Goal: Information Seeking & Learning: Learn about a topic

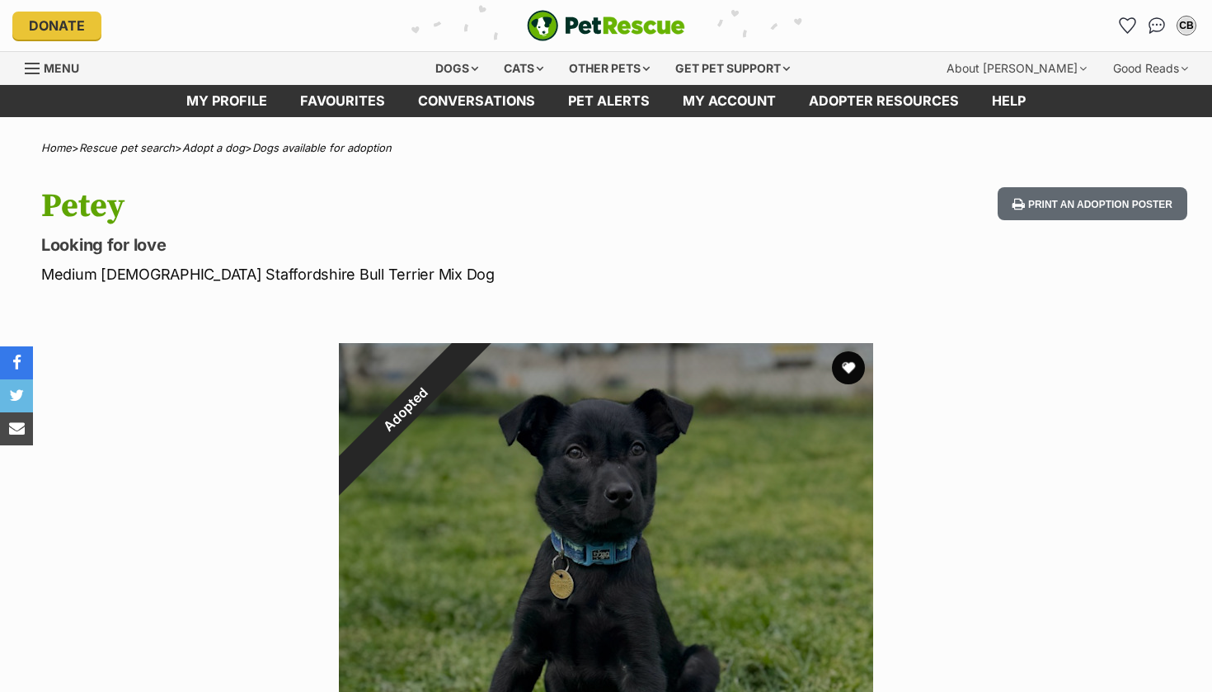
click at [534, 18] on img "PetRescue" at bounding box center [606, 25] width 158 height 31
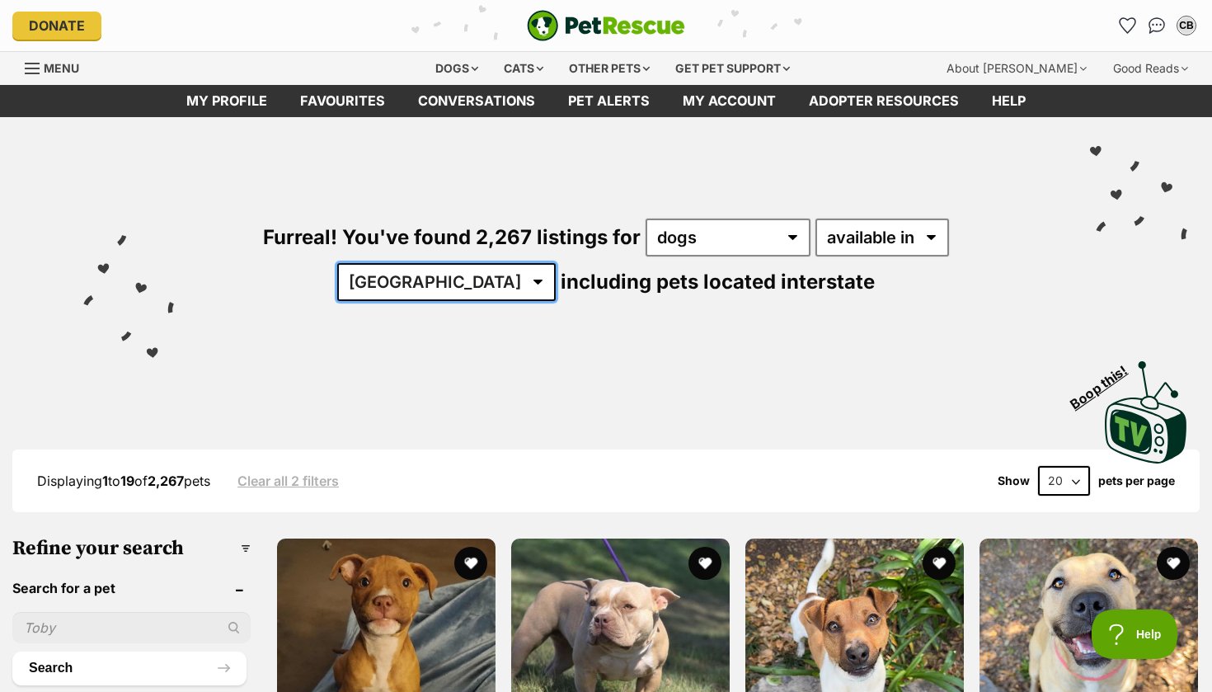
click at [556, 263] on select "Australia ACT NSW NT QLD SA TAS VIC WA" at bounding box center [446, 282] width 219 height 38
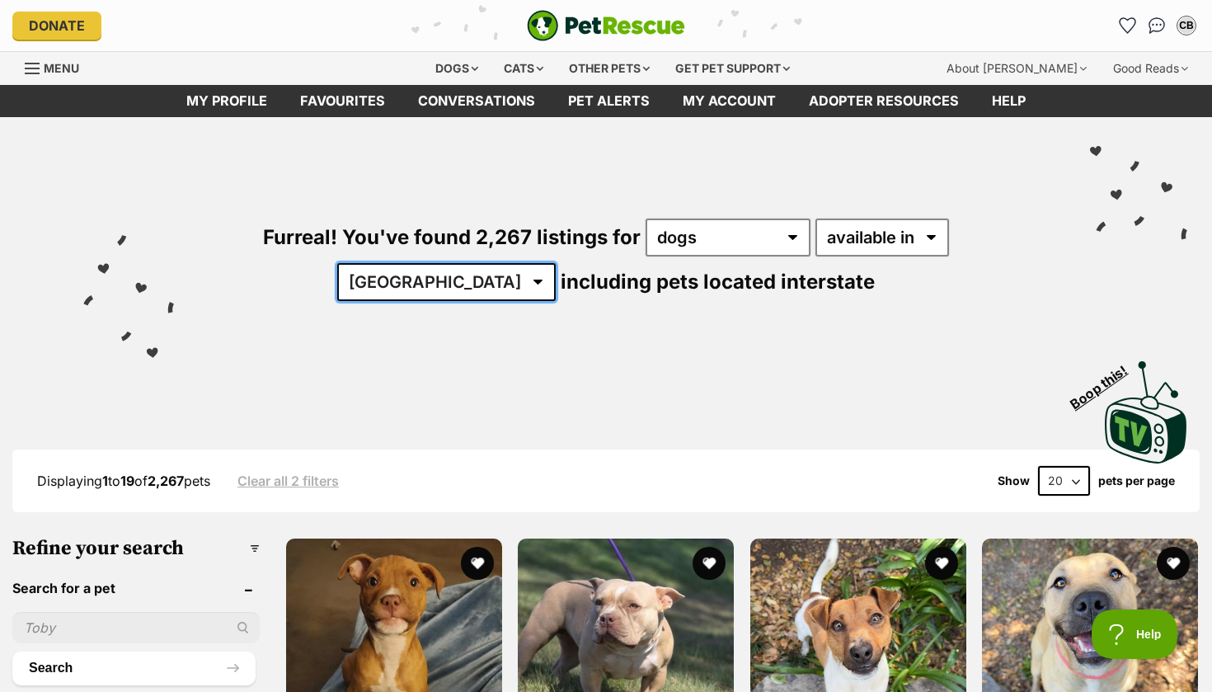
select select "VIC"
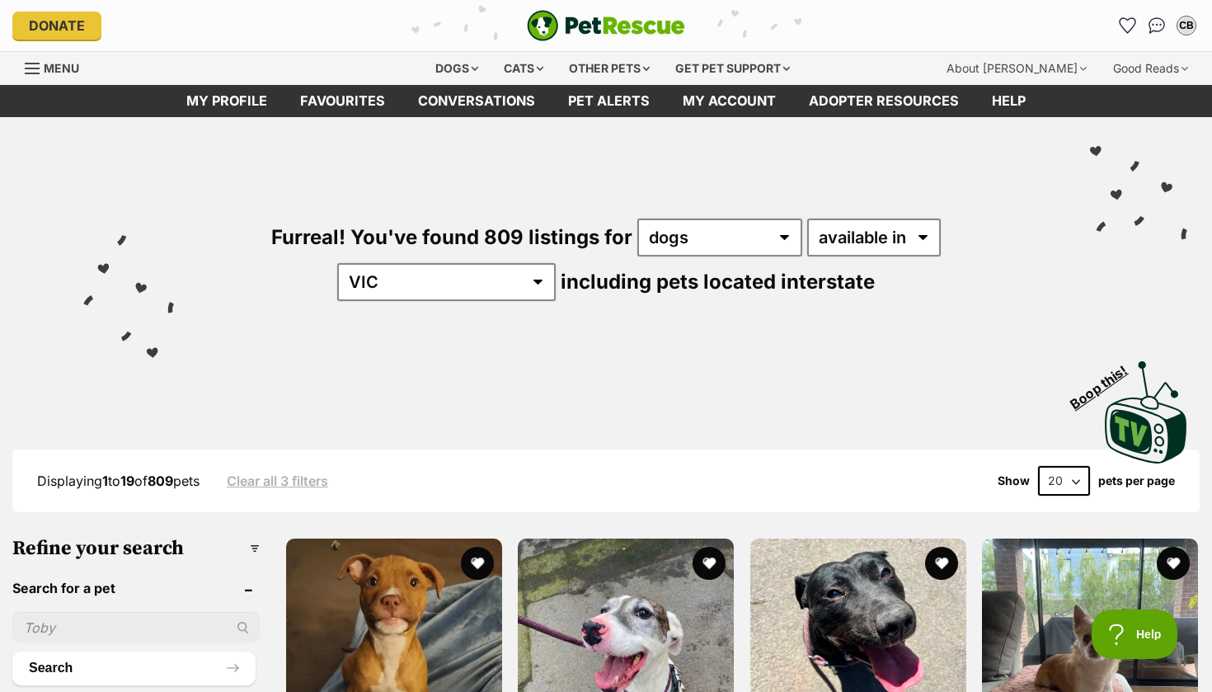
scroll to position [40, 0]
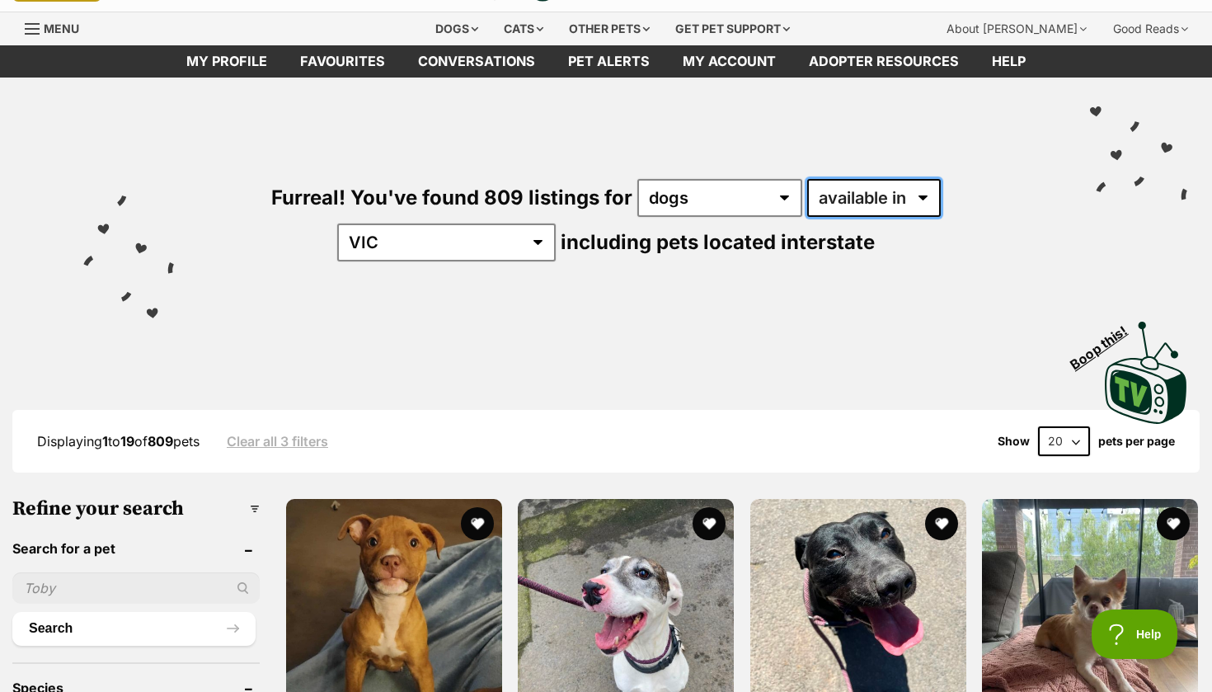
select select "disabled"
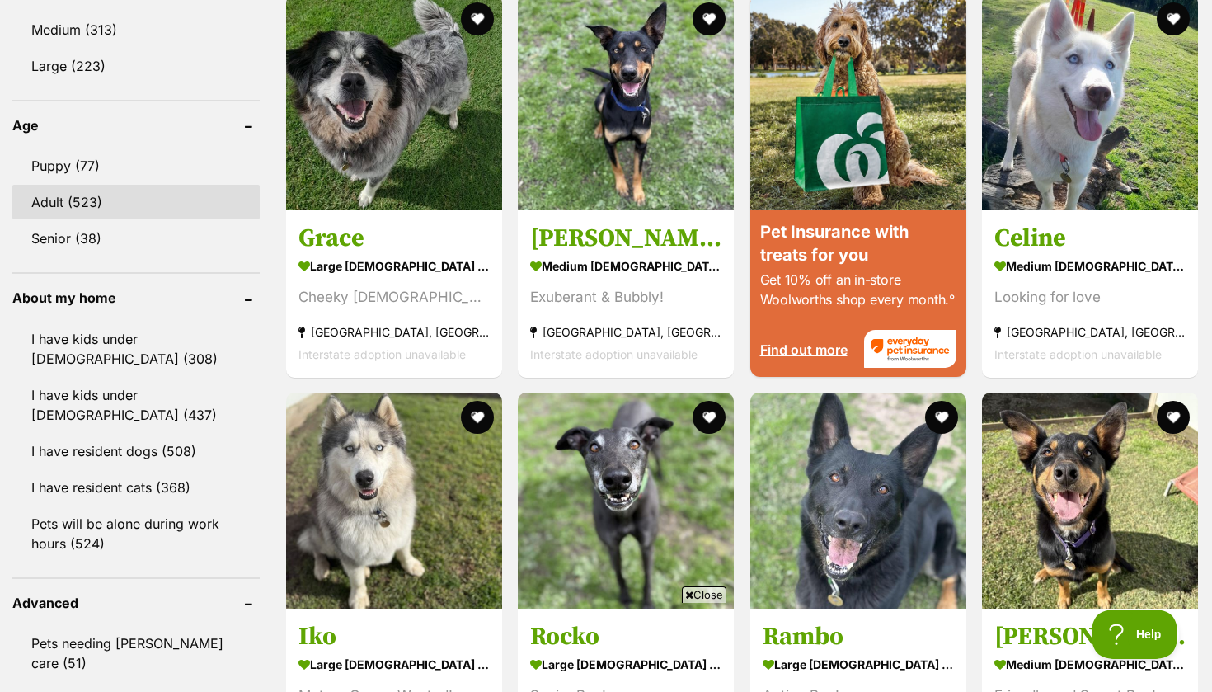
scroll to position [1637, 0]
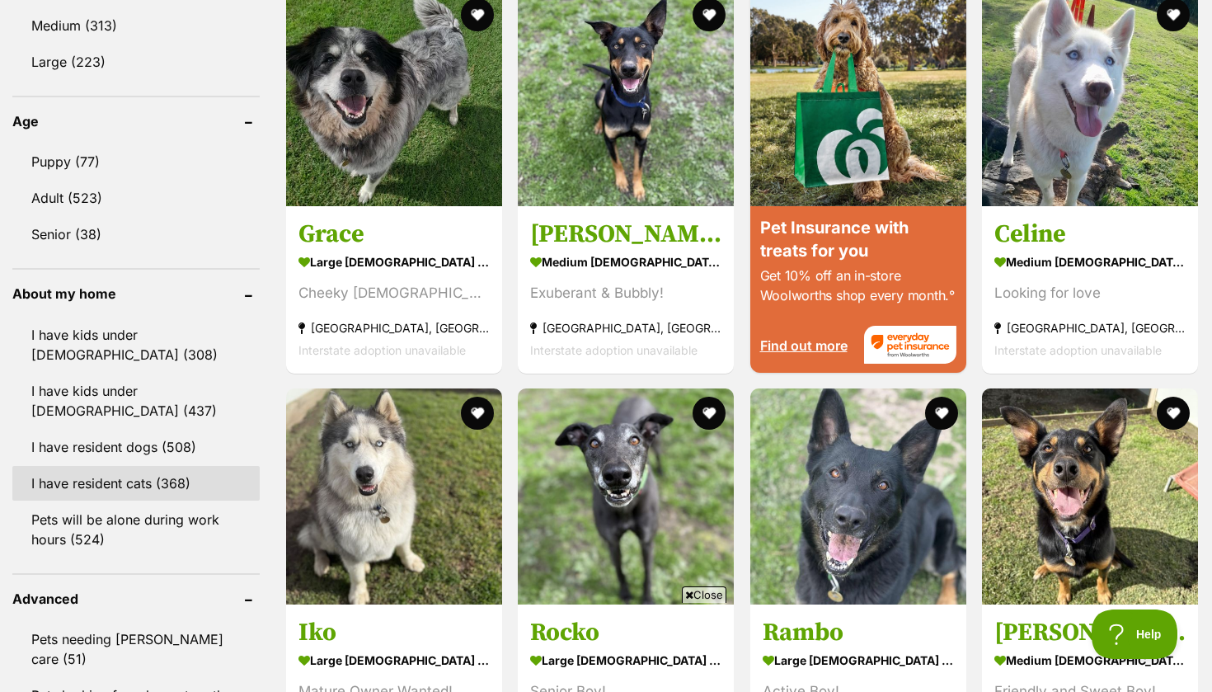
click at [142, 466] on link "I have resident cats (368)" at bounding box center [135, 483] width 247 height 35
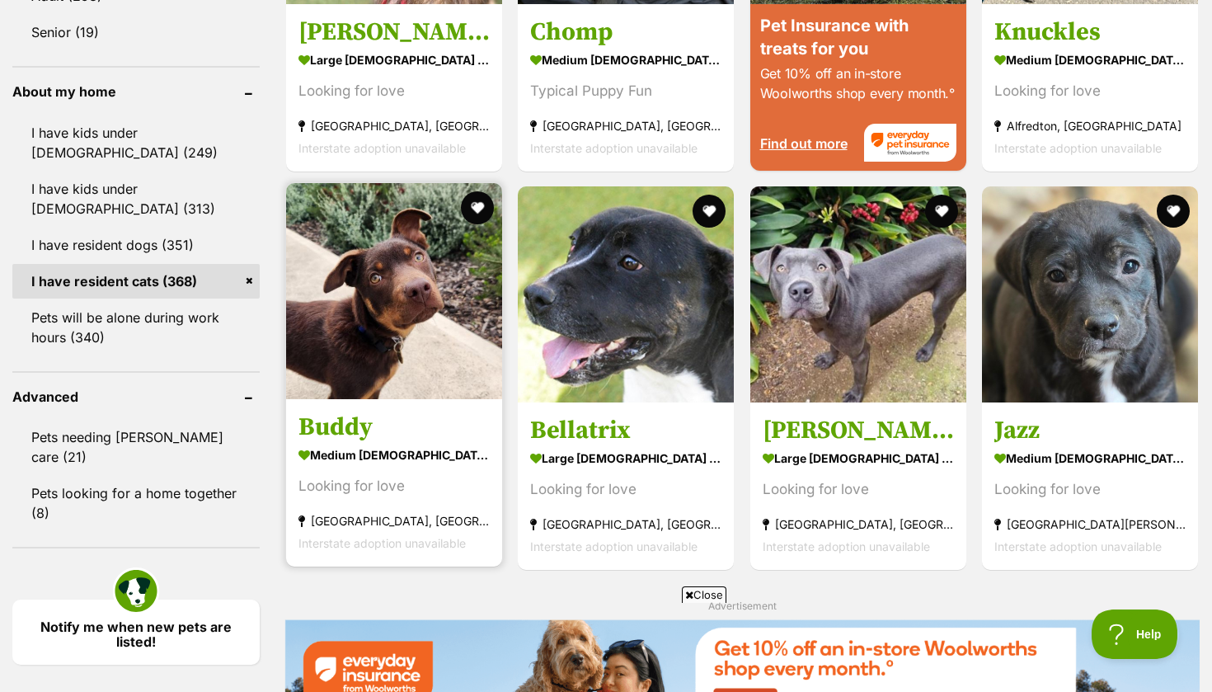
scroll to position [1850, 0]
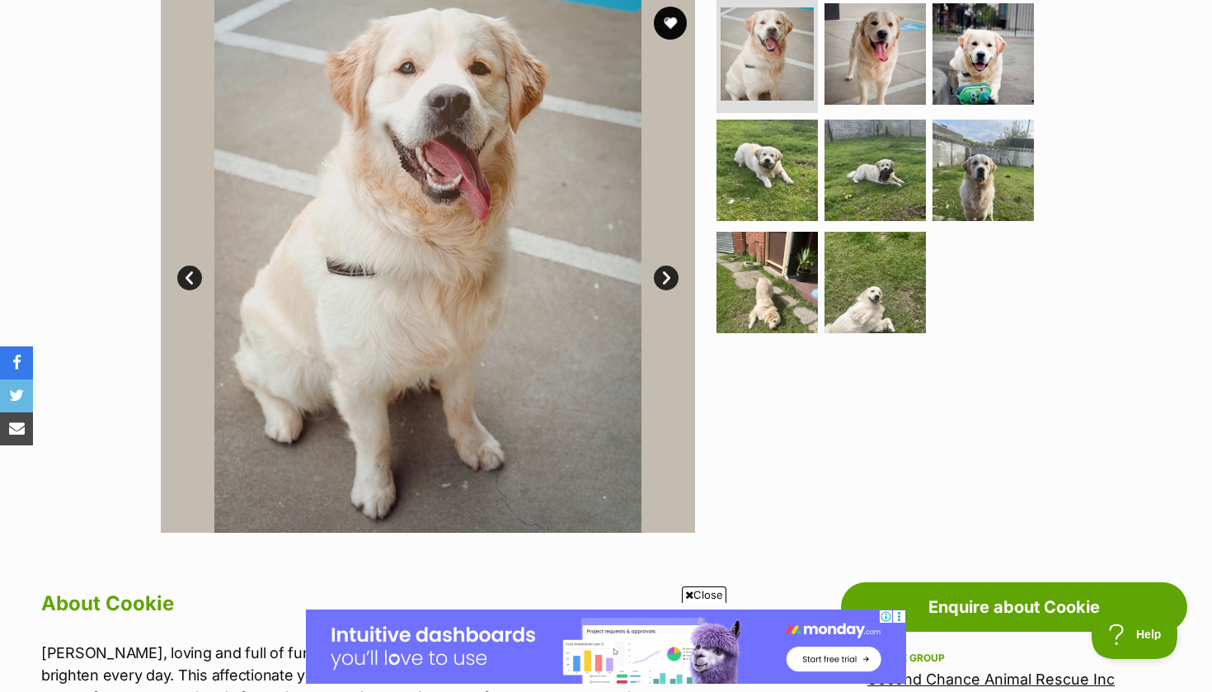
click at [666, 282] on link "Next" at bounding box center [666, 278] width 25 height 25
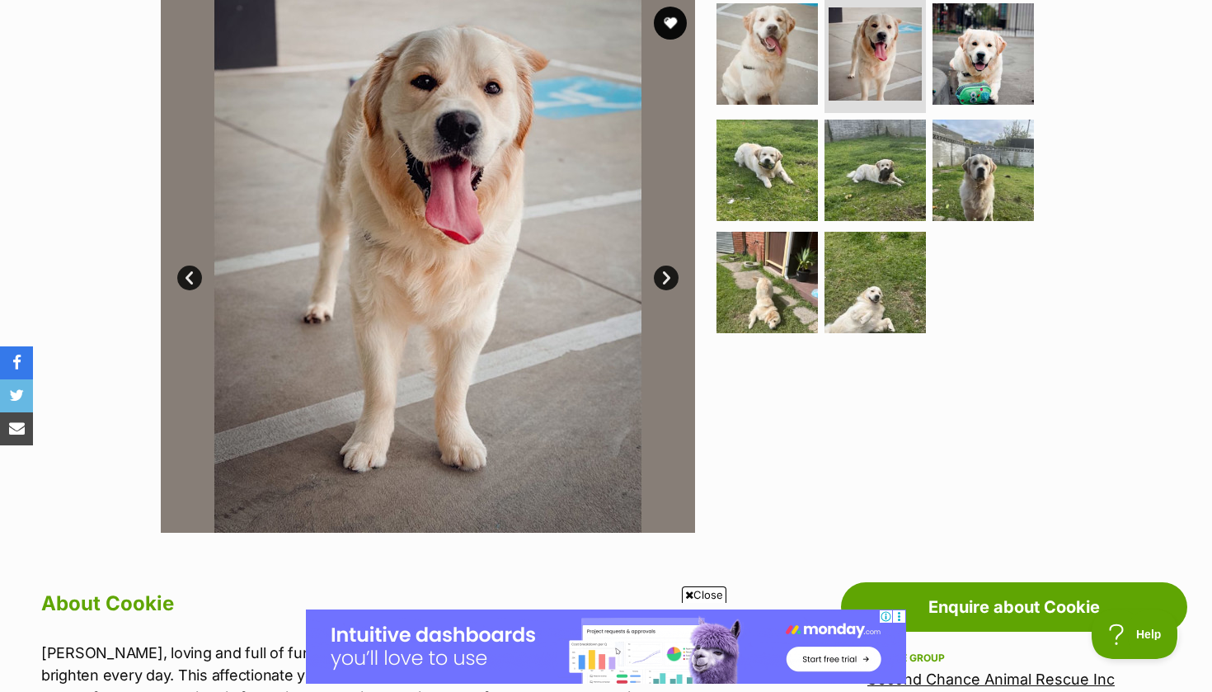
click at [666, 282] on link "Next" at bounding box center [666, 278] width 25 height 25
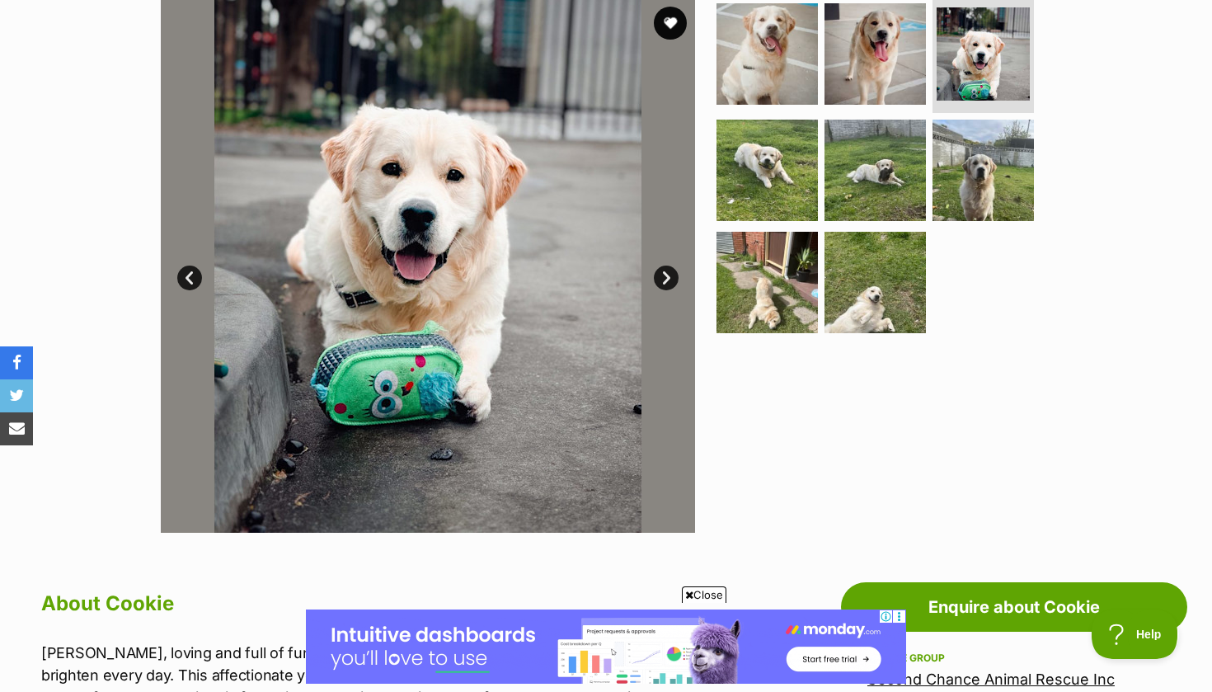
click at [667, 282] on link "Next" at bounding box center [666, 278] width 25 height 25
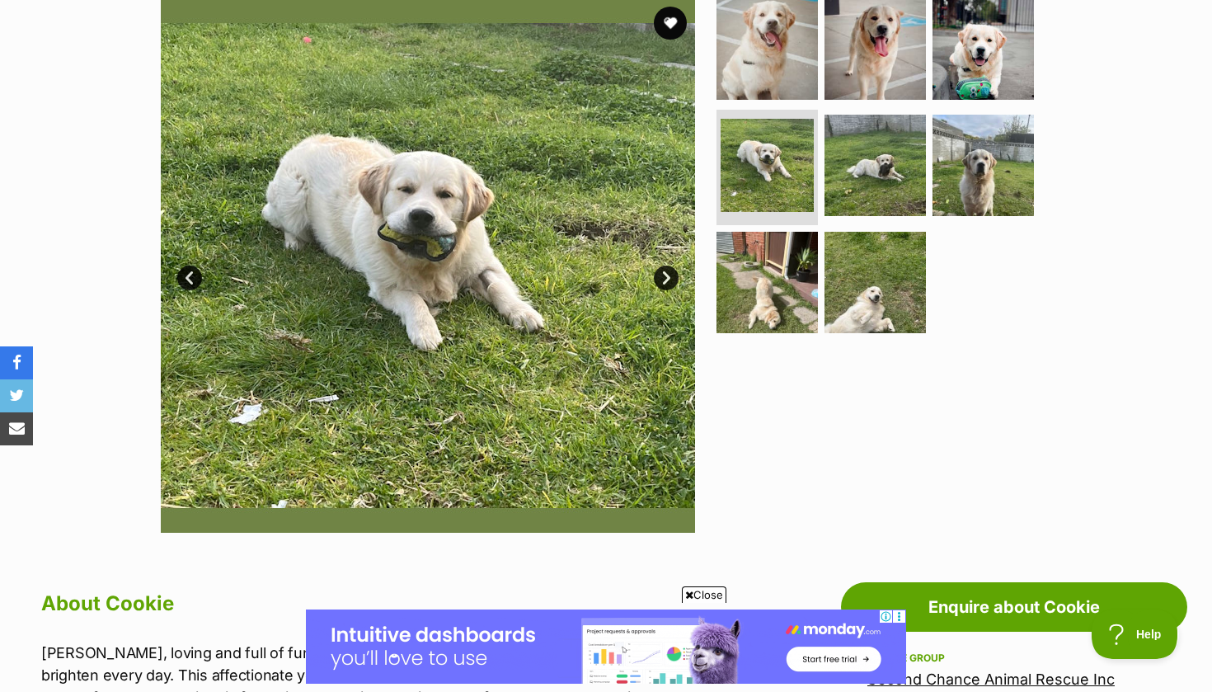
click at [667, 282] on link "Next" at bounding box center [666, 278] width 25 height 25
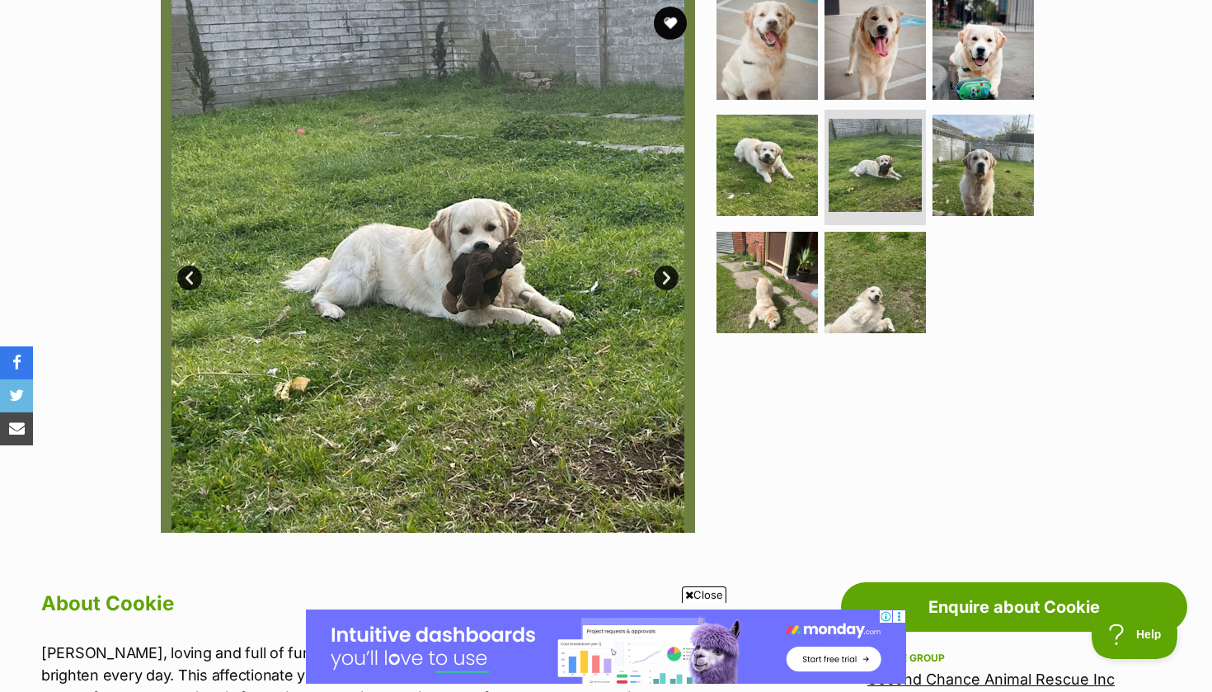
click at [667, 282] on link "Next" at bounding box center [666, 278] width 25 height 25
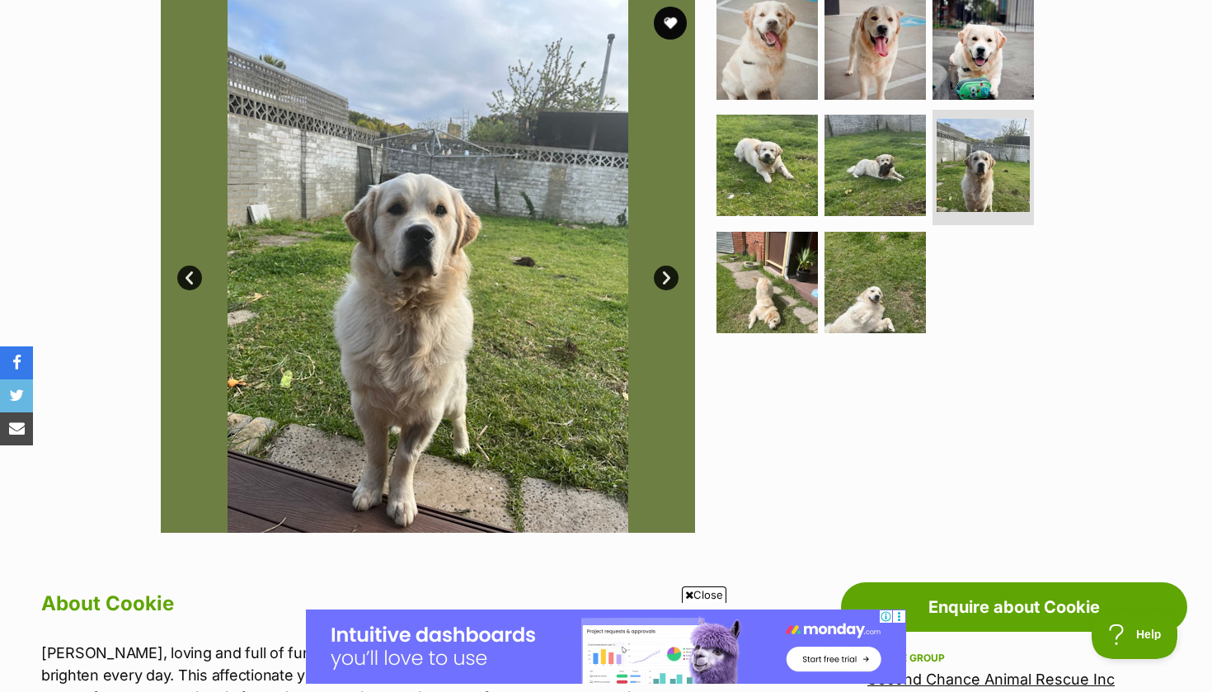
click at [667, 282] on link "Next" at bounding box center [666, 278] width 25 height 25
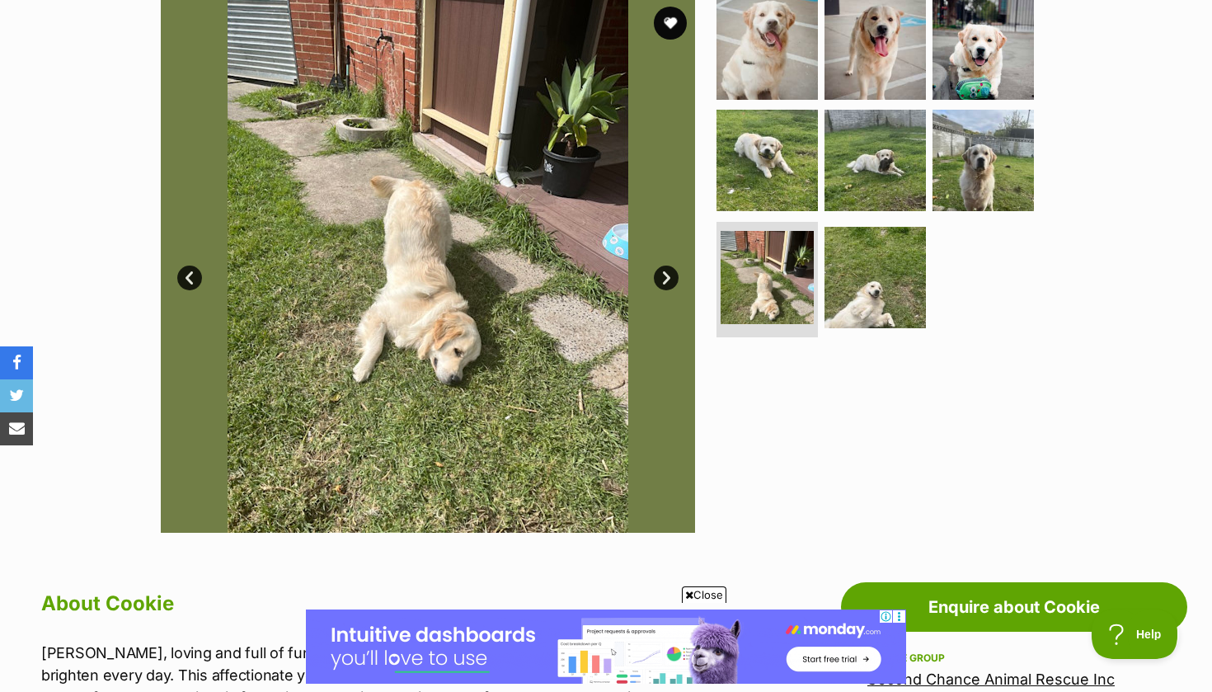
click at [667, 282] on link "Next" at bounding box center [666, 278] width 25 height 25
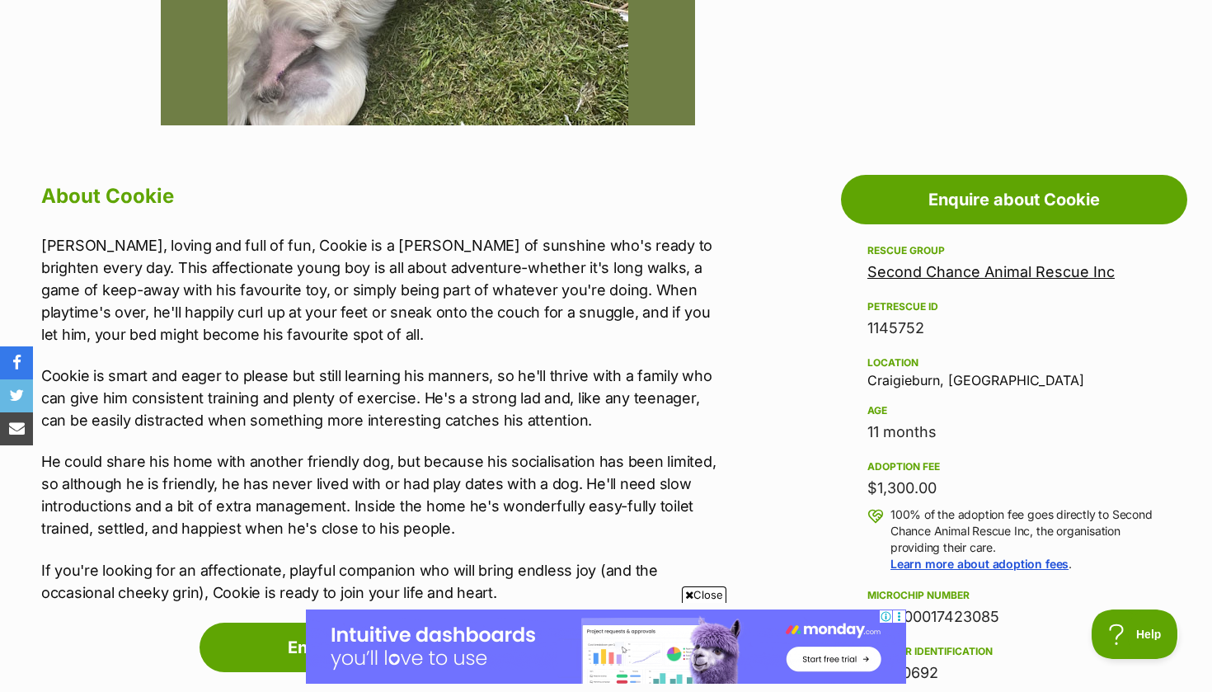
scroll to position [754, 0]
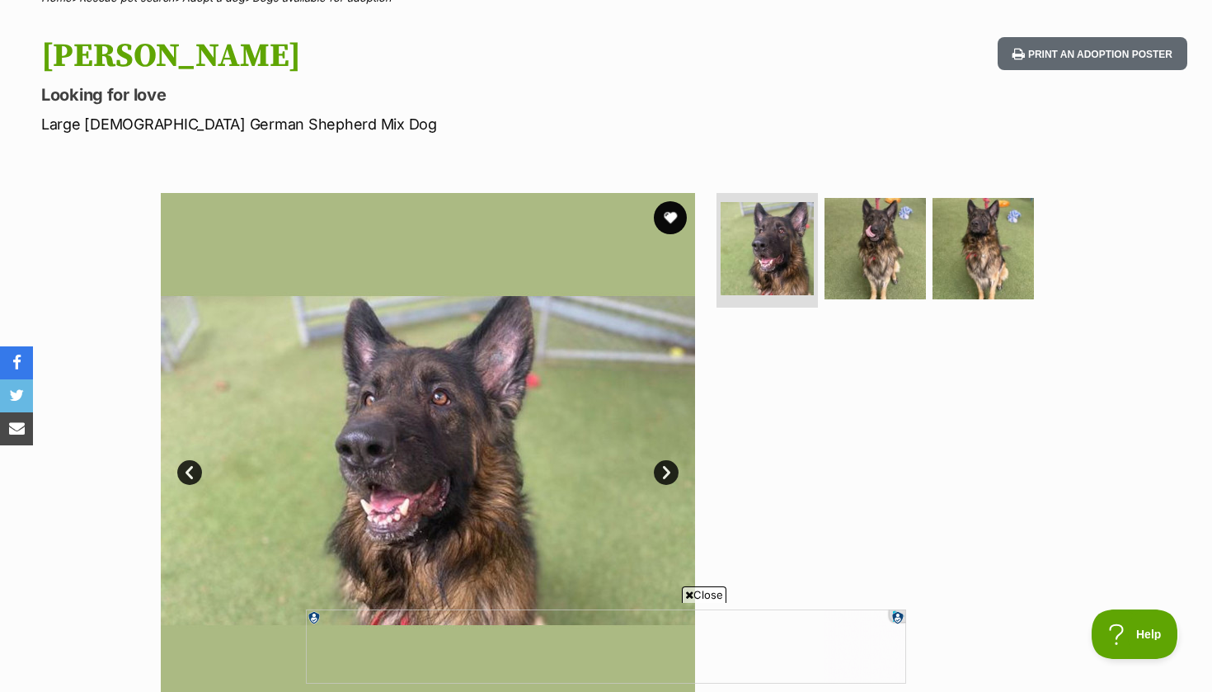
scroll to position [199, 0]
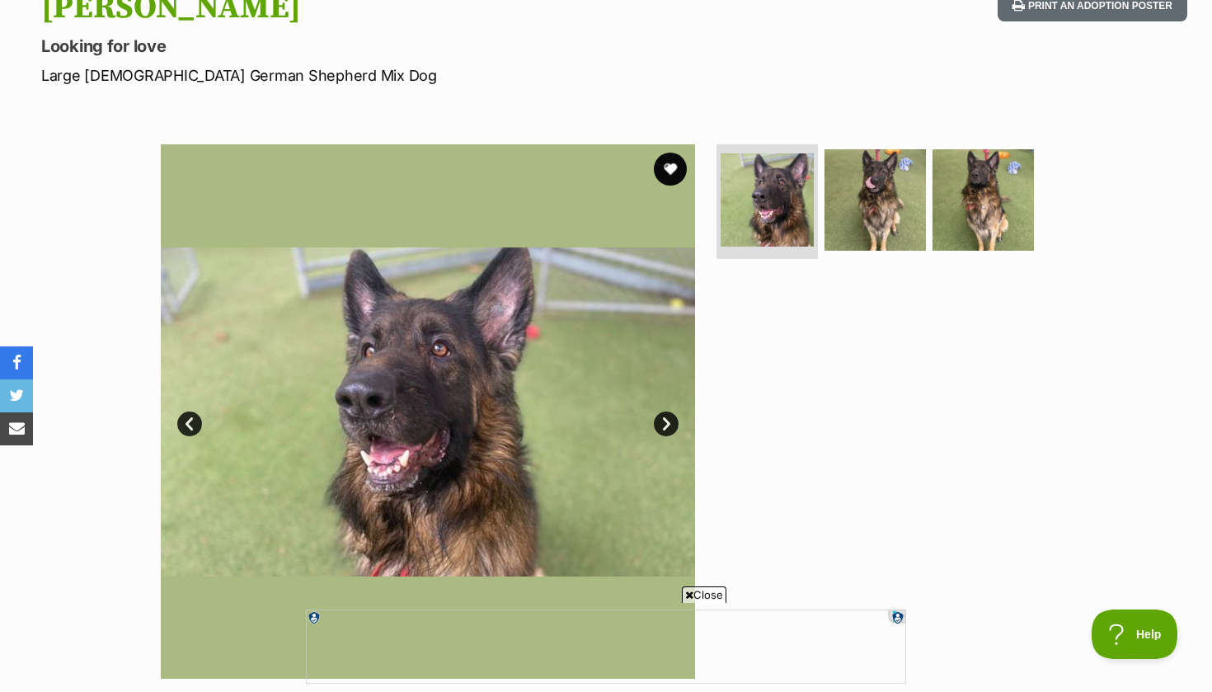
click at [661, 416] on link "Next" at bounding box center [666, 424] width 25 height 25
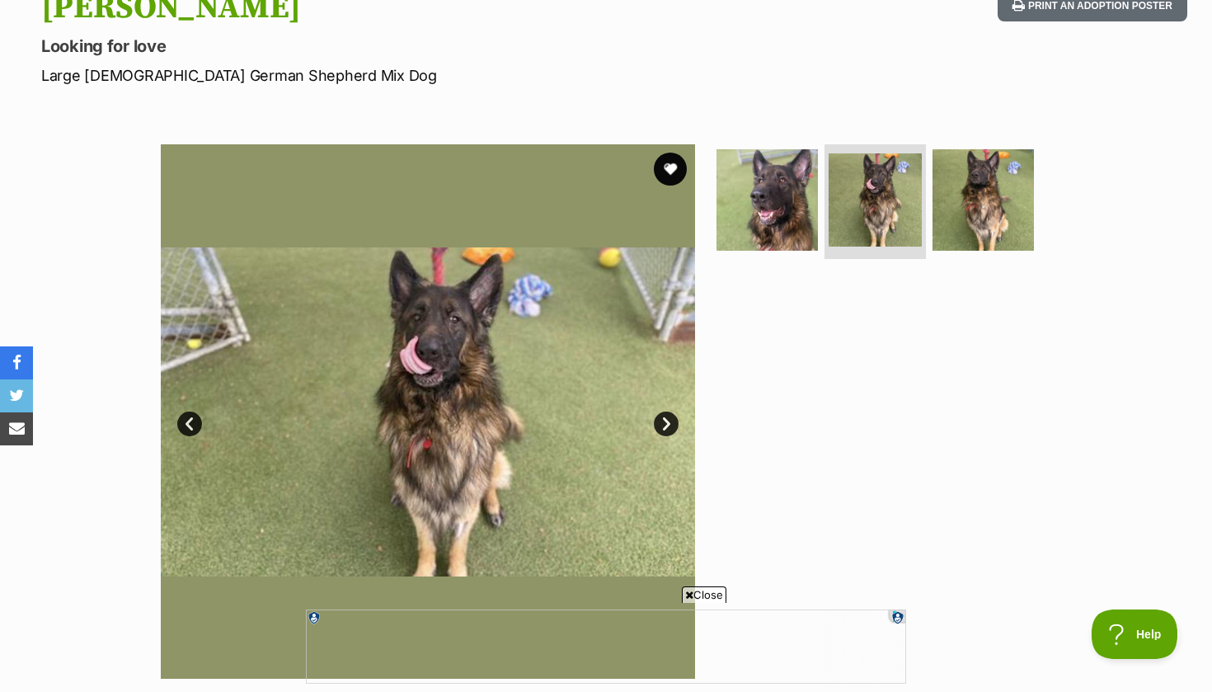
click at [661, 416] on link "Next" at bounding box center [666, 424] width 25 height 25
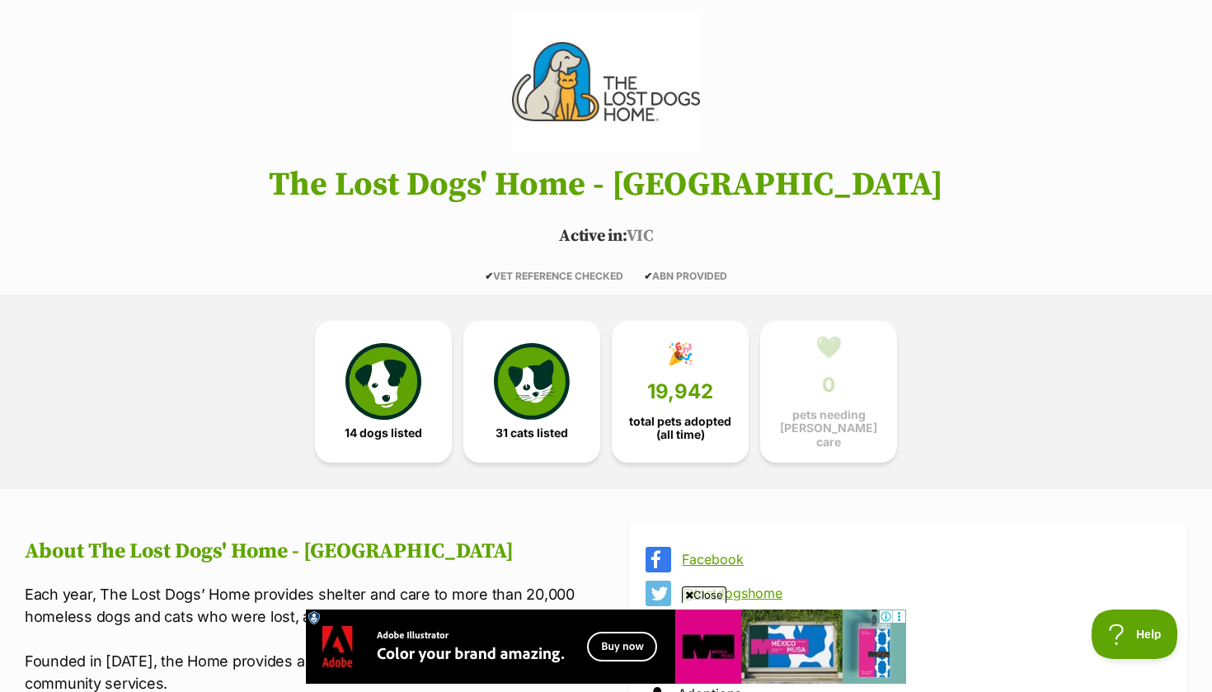
scroll to position [148, 0]
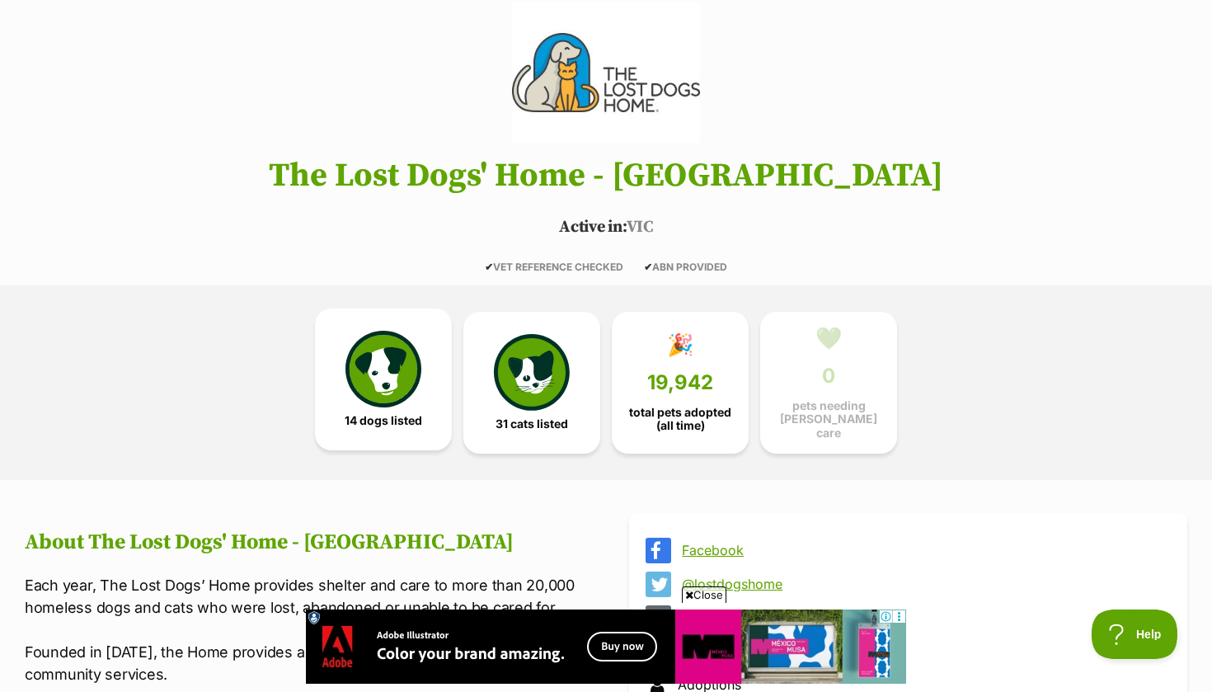
click at [407, 394] on img at bounding box center [384, 369] width 76 height 76
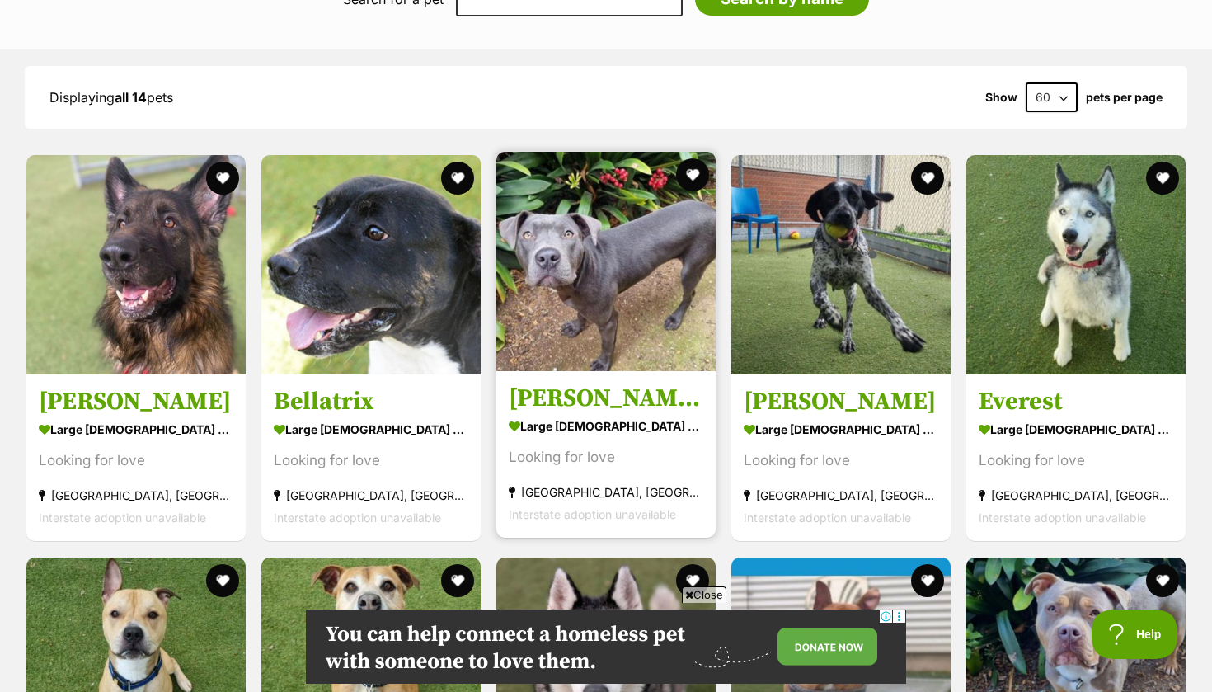
scroll to position [1152, 0]
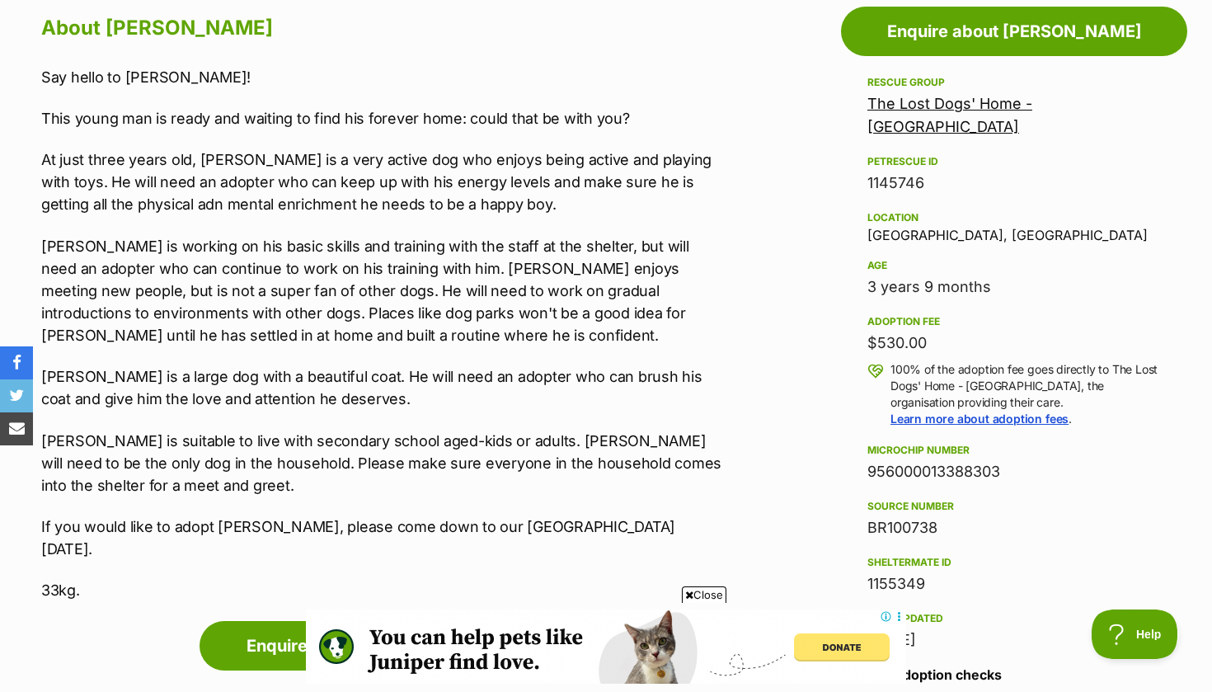
scroll to position [916, 0]
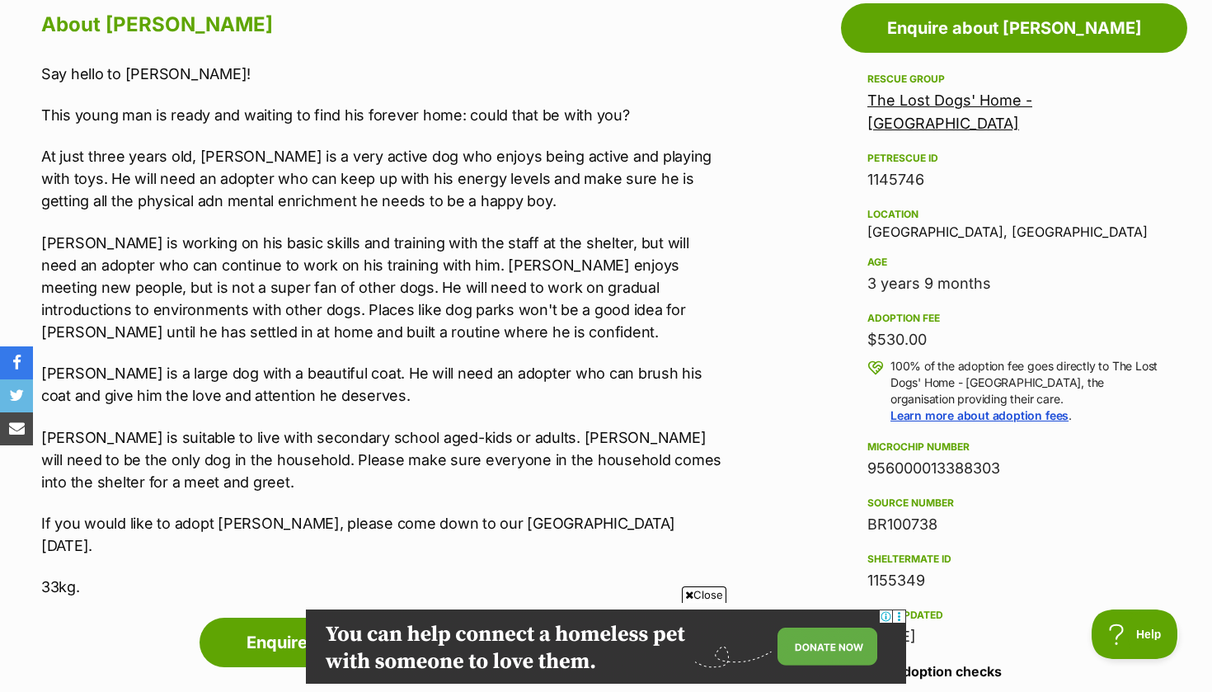
scroll to position [886, 0]
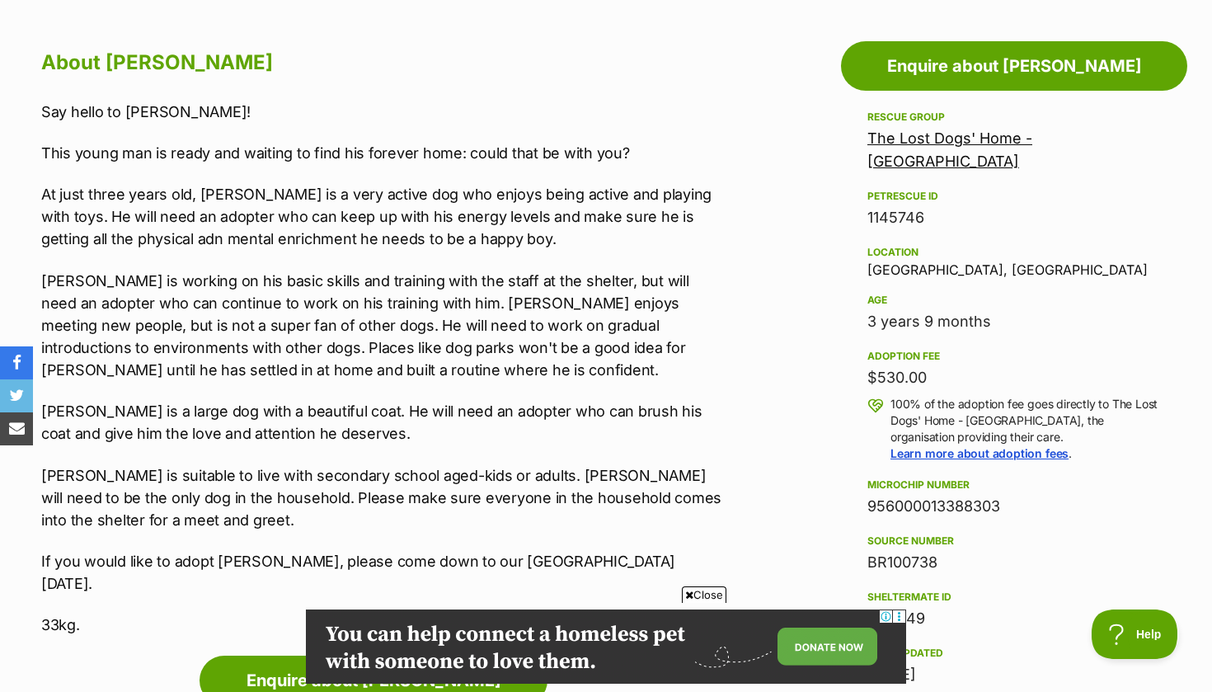
click at [920, 144] on link "The Lost Dogs' Home - [GEOGRAPHIC_DATA]" at bounding box center [950, 149] width 165 height 40
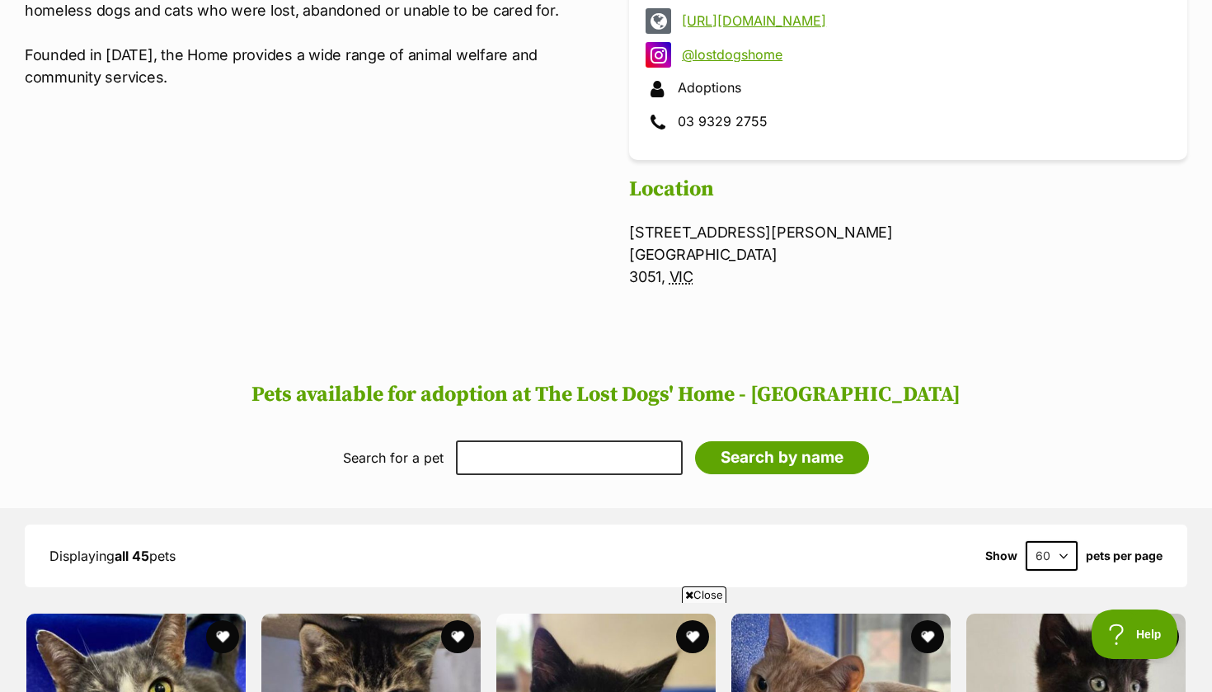
scroll to position [750, 0]
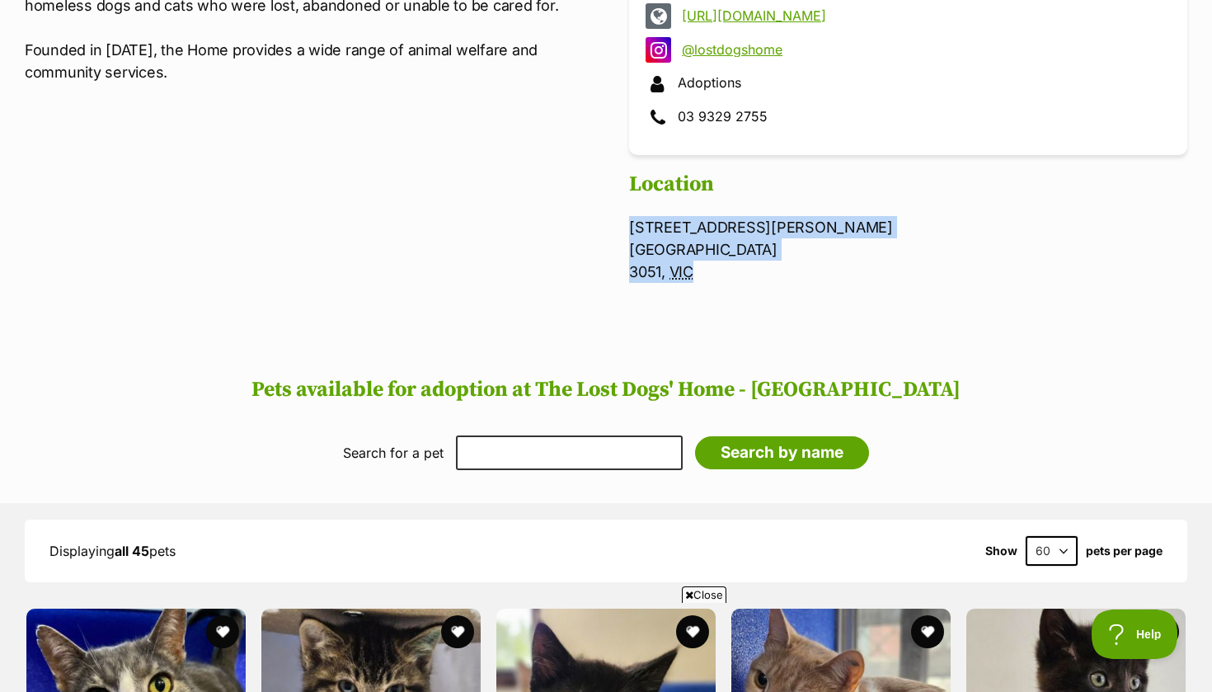
drag, startPoint x: 711, startPoint y: 269, endPoint x: 628, endPoint y: 219, distance: 96.2
click at [628, 219] on section "Facebook @lostdogshome [URL][DOMAIN_NAME] @lostdogshome Adoptions 03 9329 2755 …" at bounding box center [606, 107] width 1163 height 392
copy p "[STREET_ADDRESS][PERSON_NAME]"
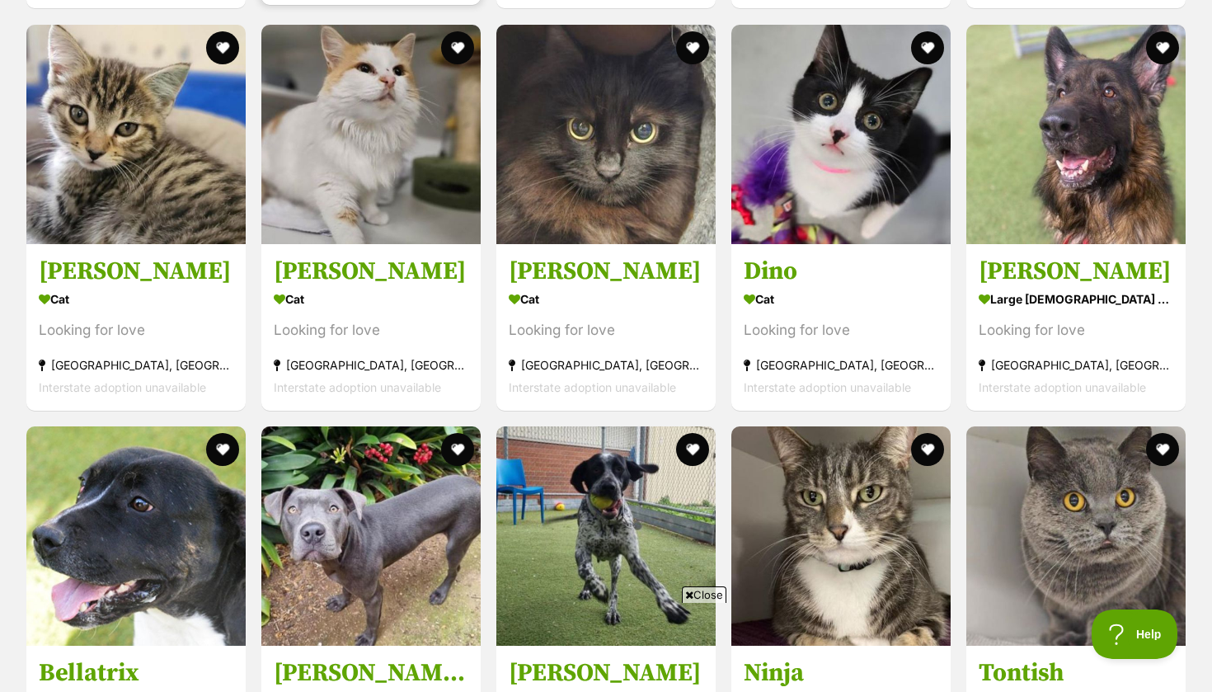
scroll to position [1737, 0]
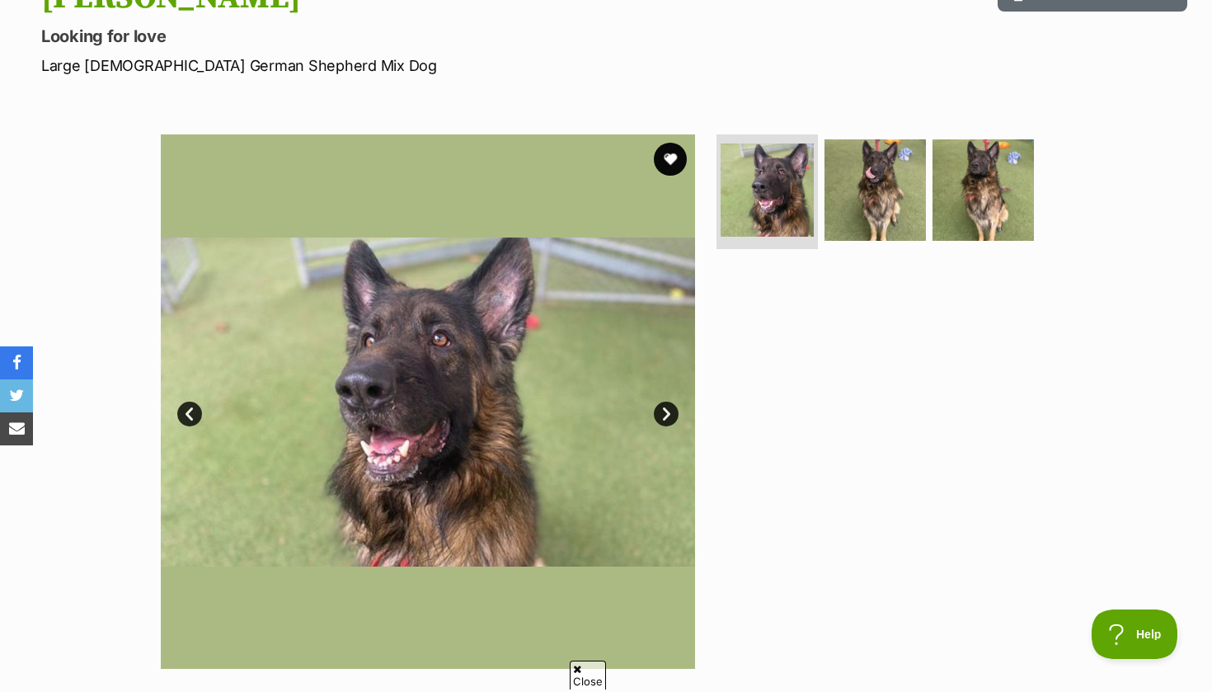
click at [662, 413] on link "Next" at bounding box center [666, 414] width 25 height 25
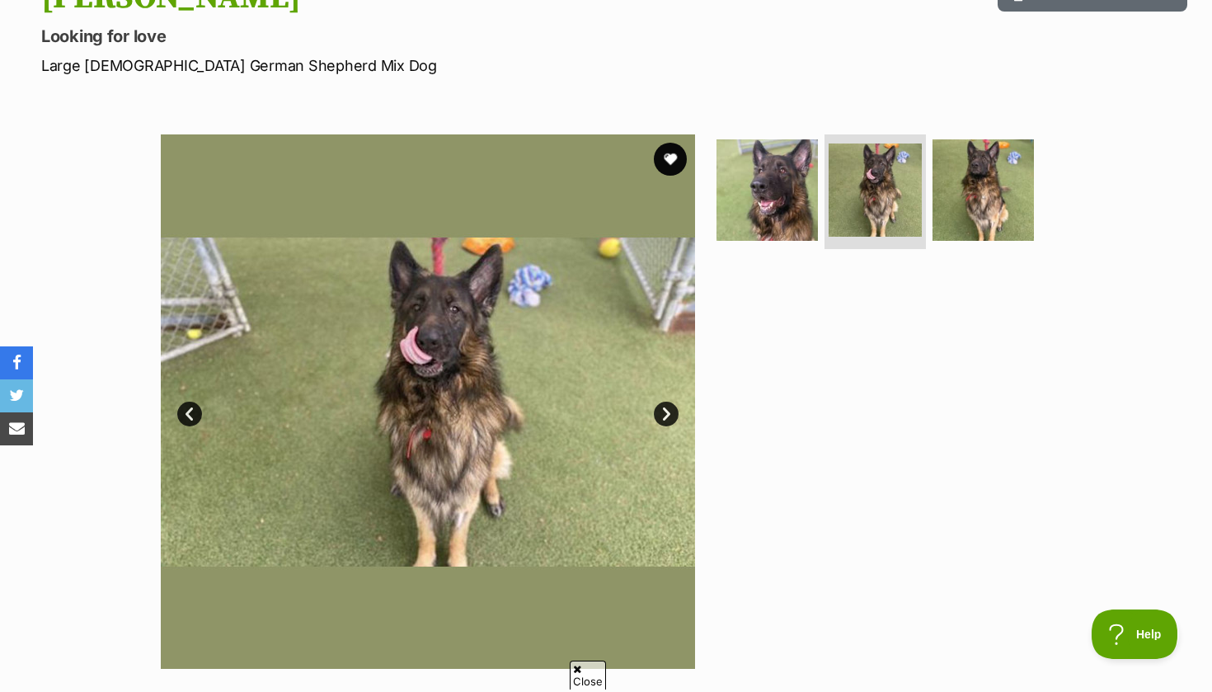
click at [662, 413] on link "Next" at bounding box center [666, 414] width 25 height 25
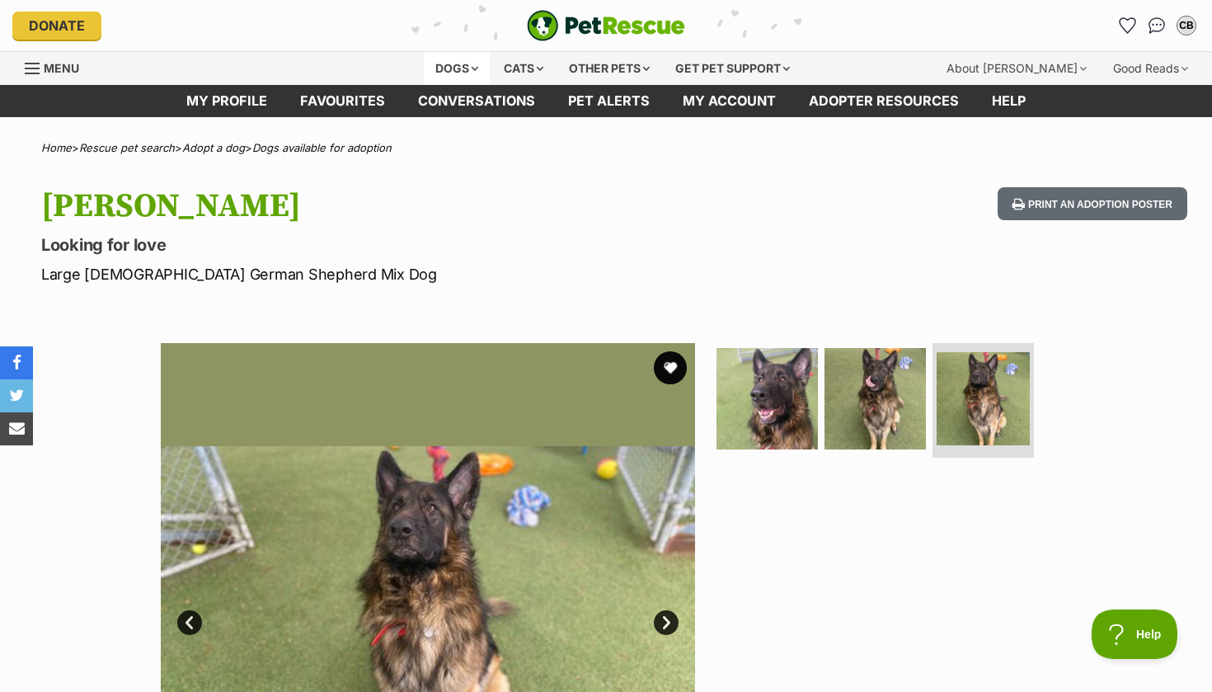
click at [463, 60] on div "Dogs" at bounding box center [457, 68] width 66 height 33
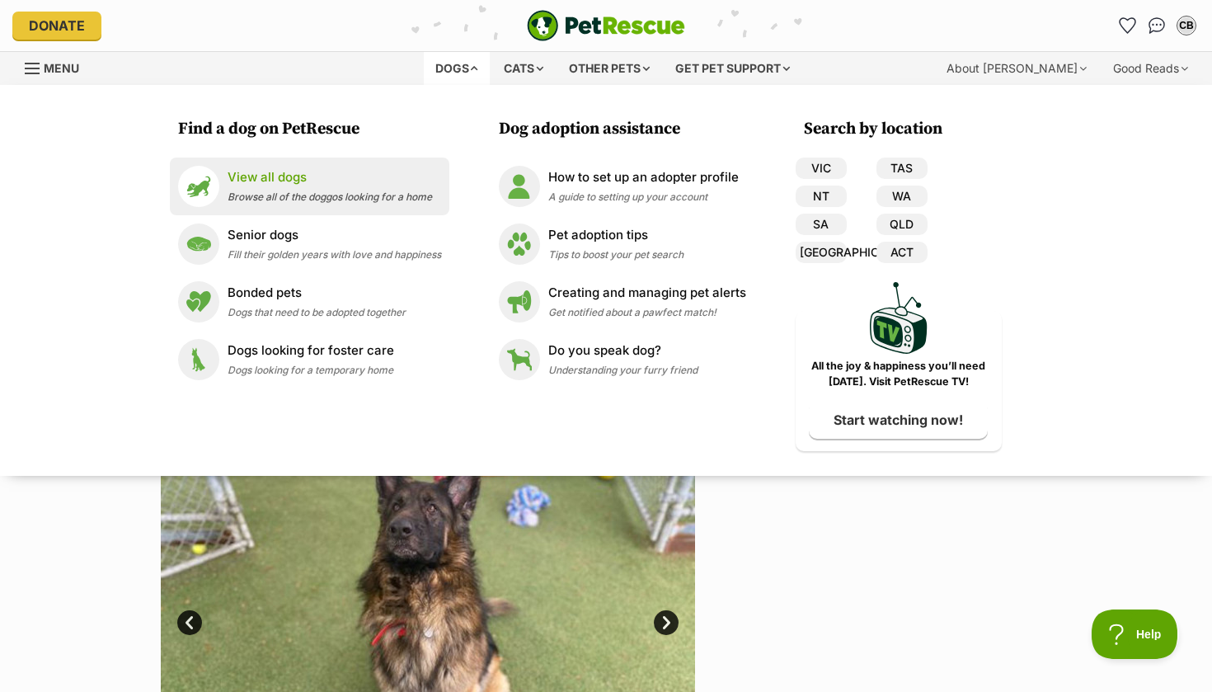
click at [322, 191] on span "Browse all of the doggos looking for a home" at bounding box center [330, 197] width 205 height 12
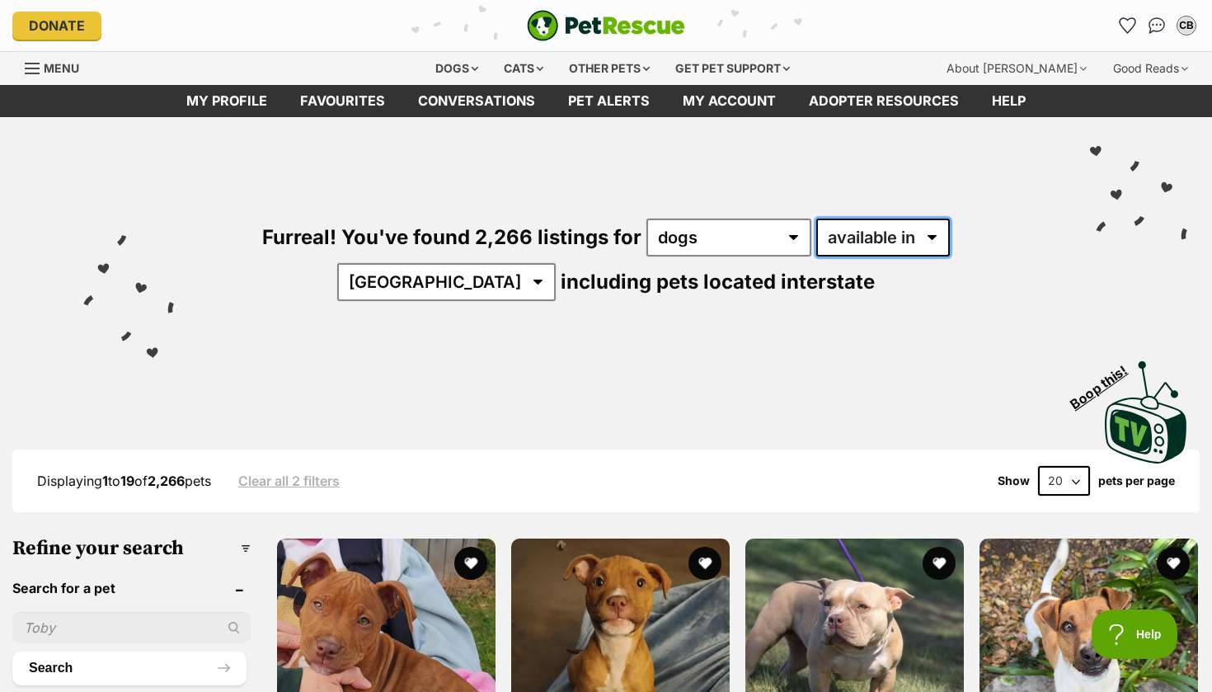
select select "disabled"
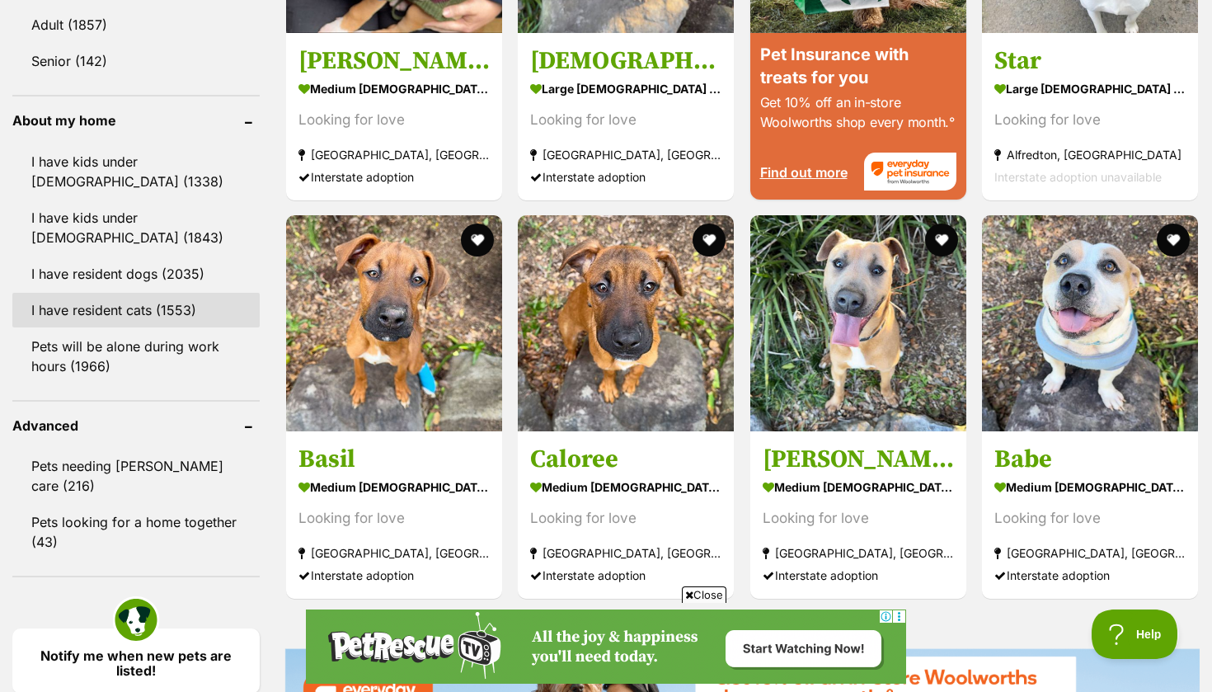
click at [150, 293] on link "I have resident cats (1553)" at bounding box center [135, 310] width 247 height 35
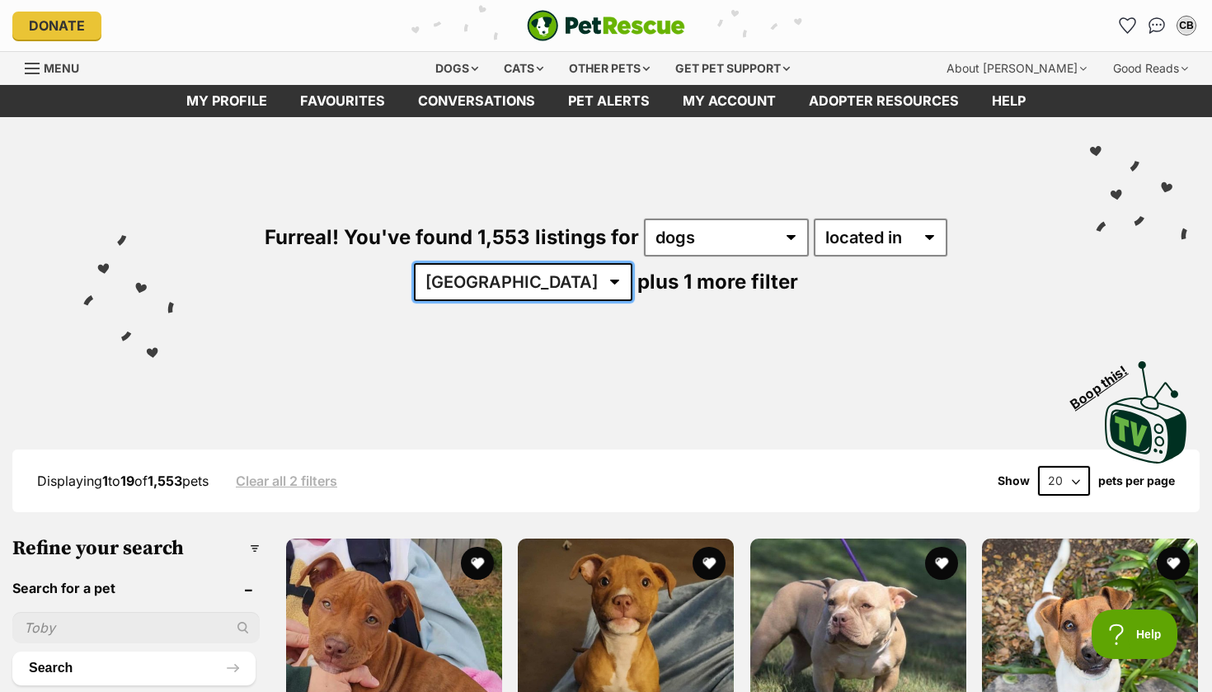
select select "VIC"
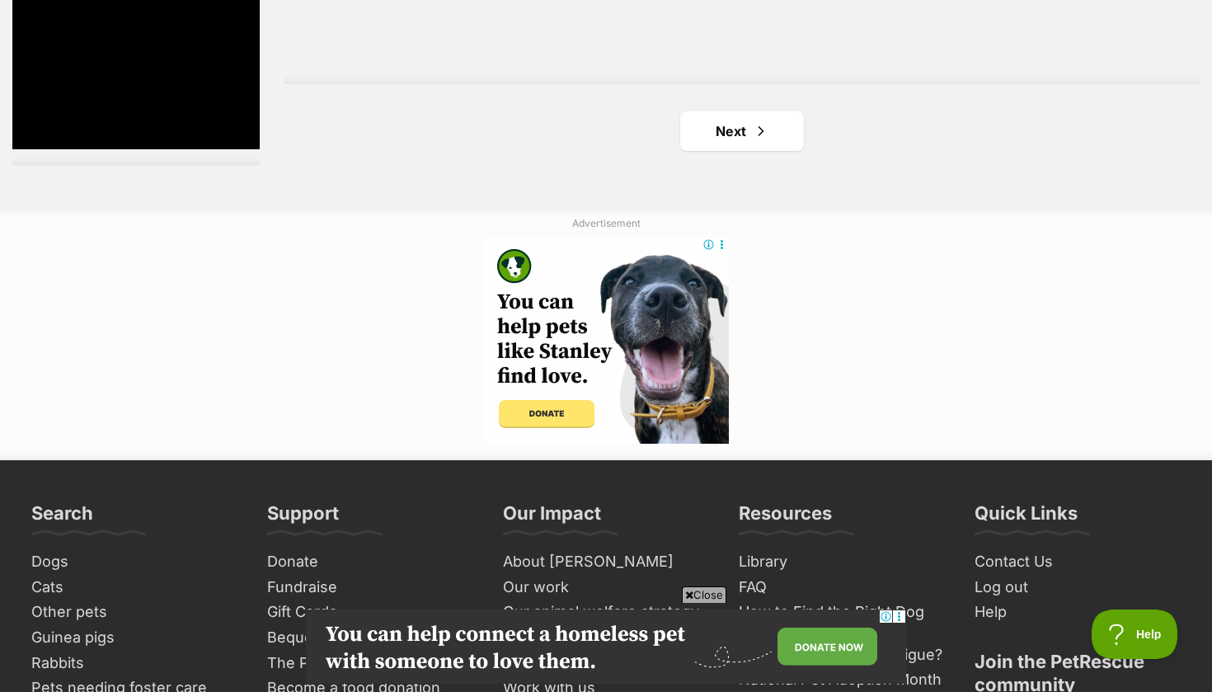
scroll to position [3181, 0]
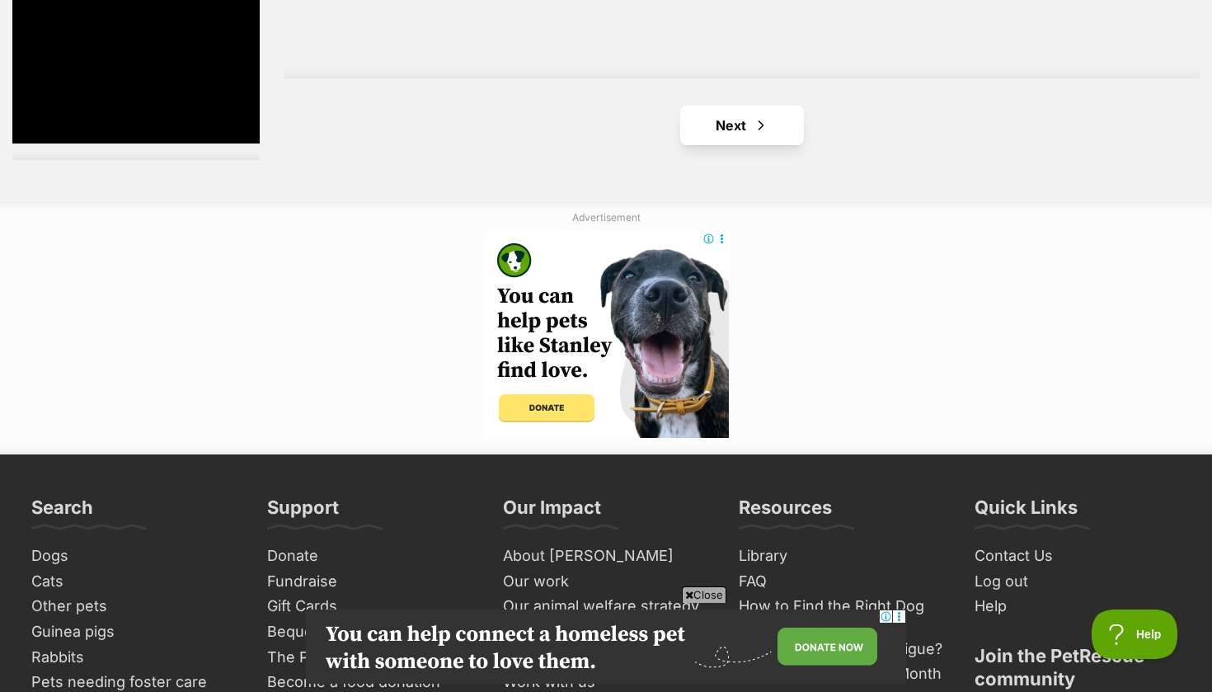
click at [751, 118] on link "Next" at bounding box center [742, 126] width 124 height 40
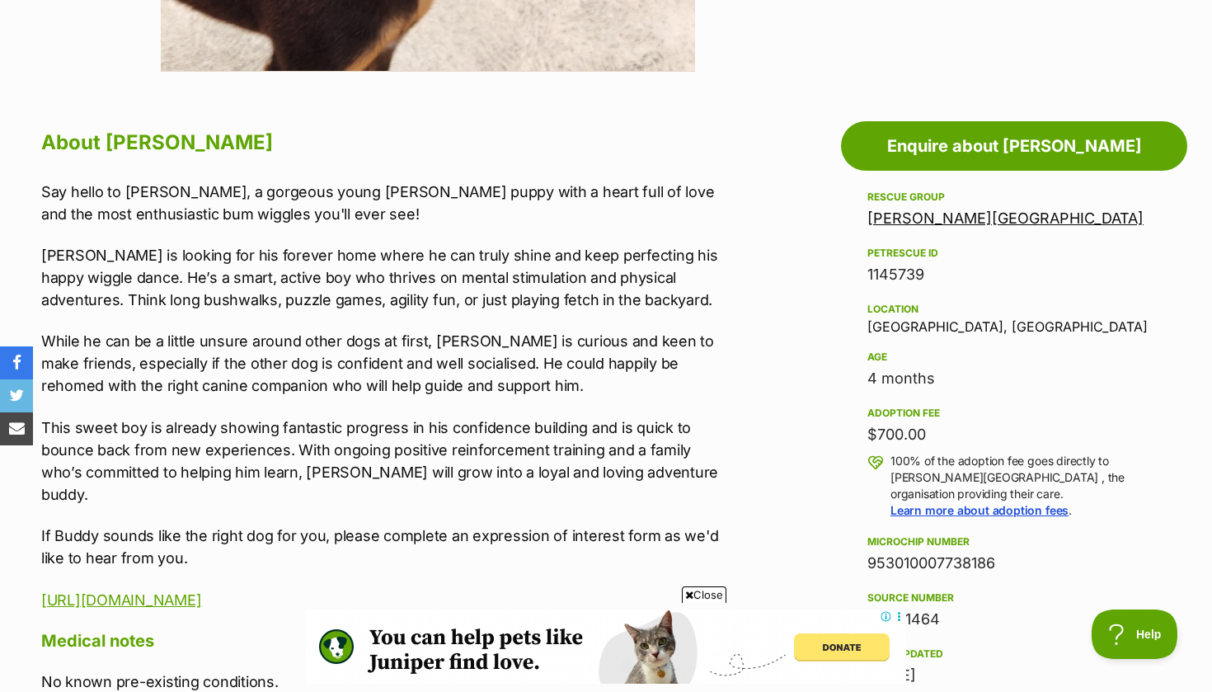
scroll to position [807, 0]
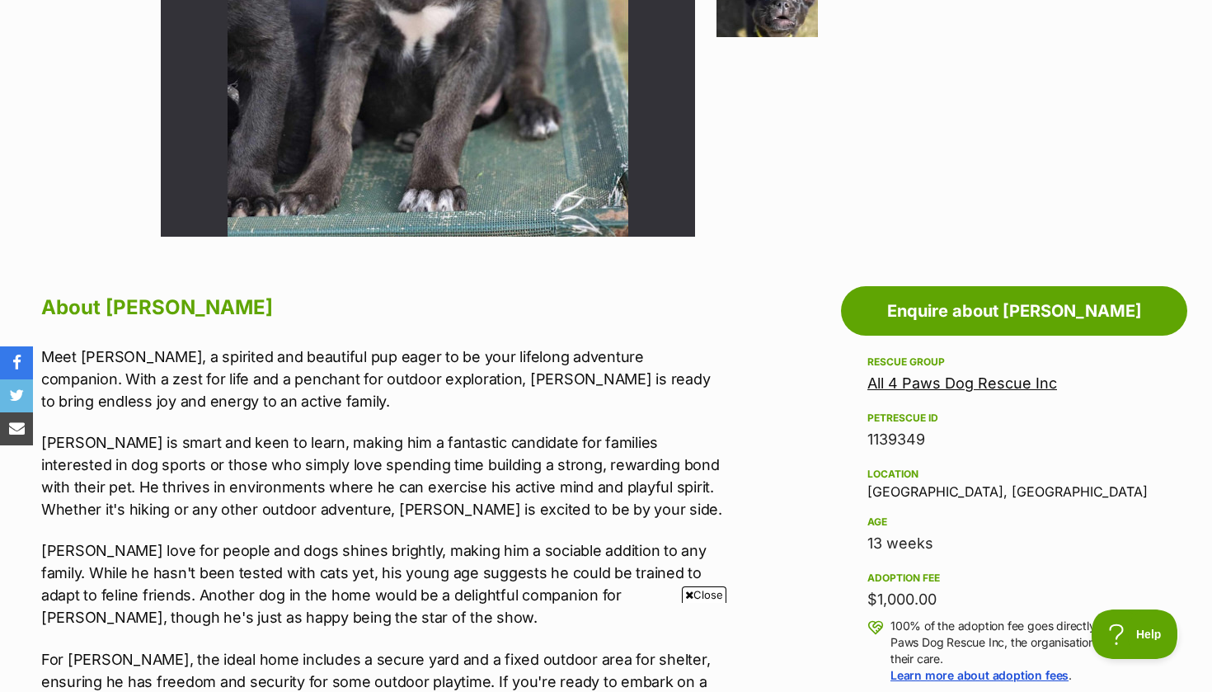
scroll to position [362, 0]
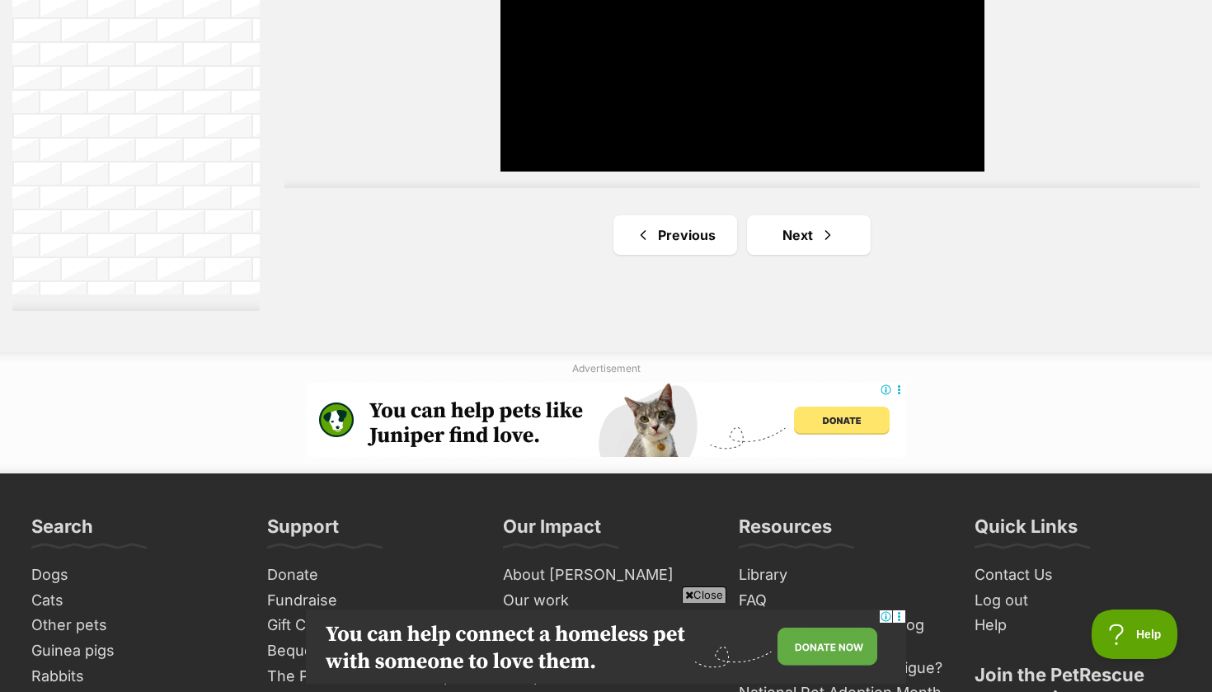
scroll to position [3154, 0]
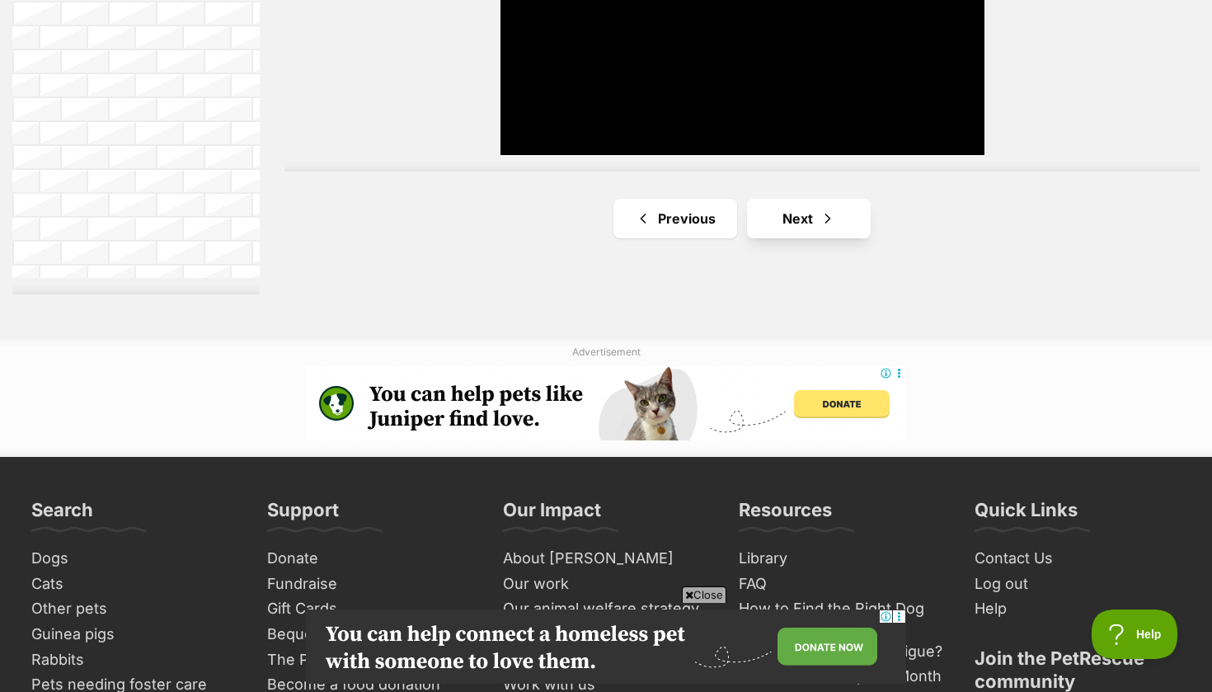
click at [810, 205] on link "Next" at bounding box center [809, 219] width 124 height 40
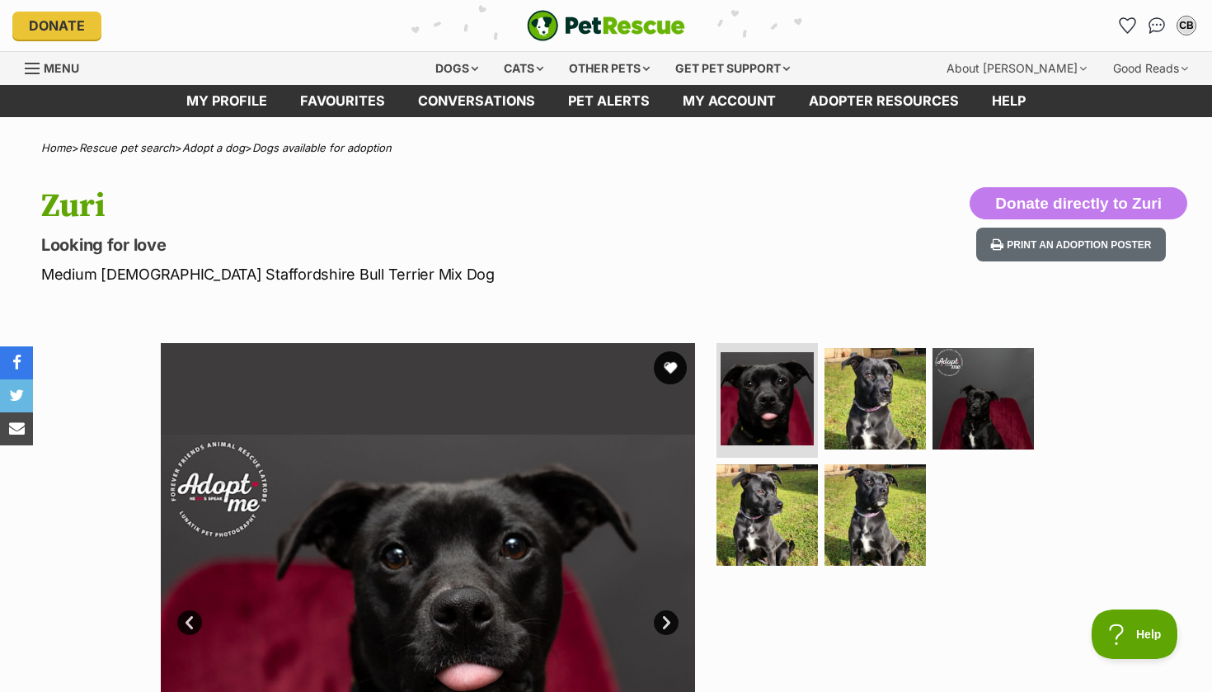
scroll to position [125, 0]
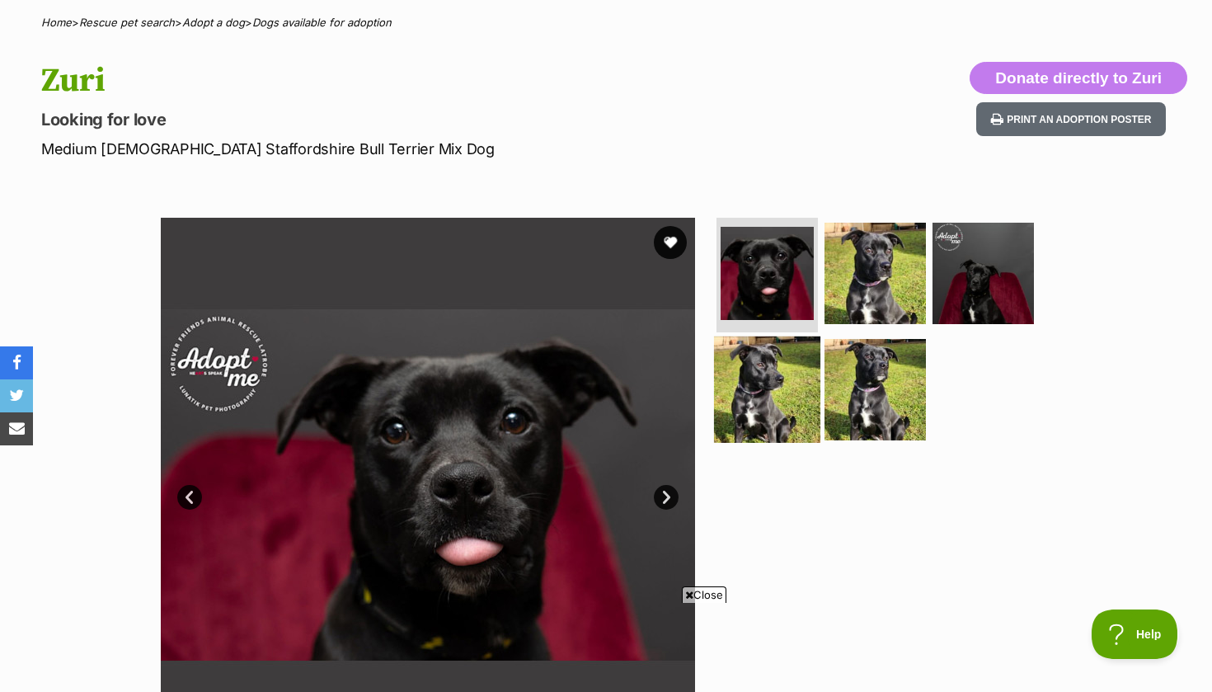
click at [785, 339] on img at bounding box center [767, 389] width 106 height 106
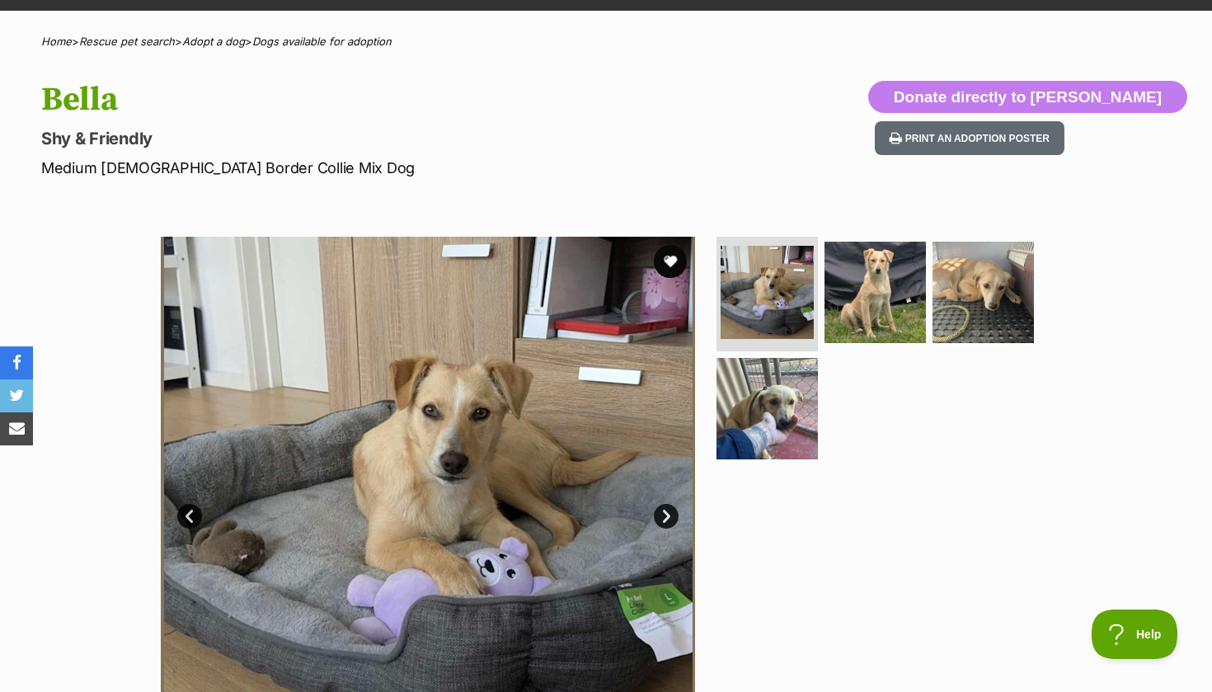
scroll to position [176, 0]
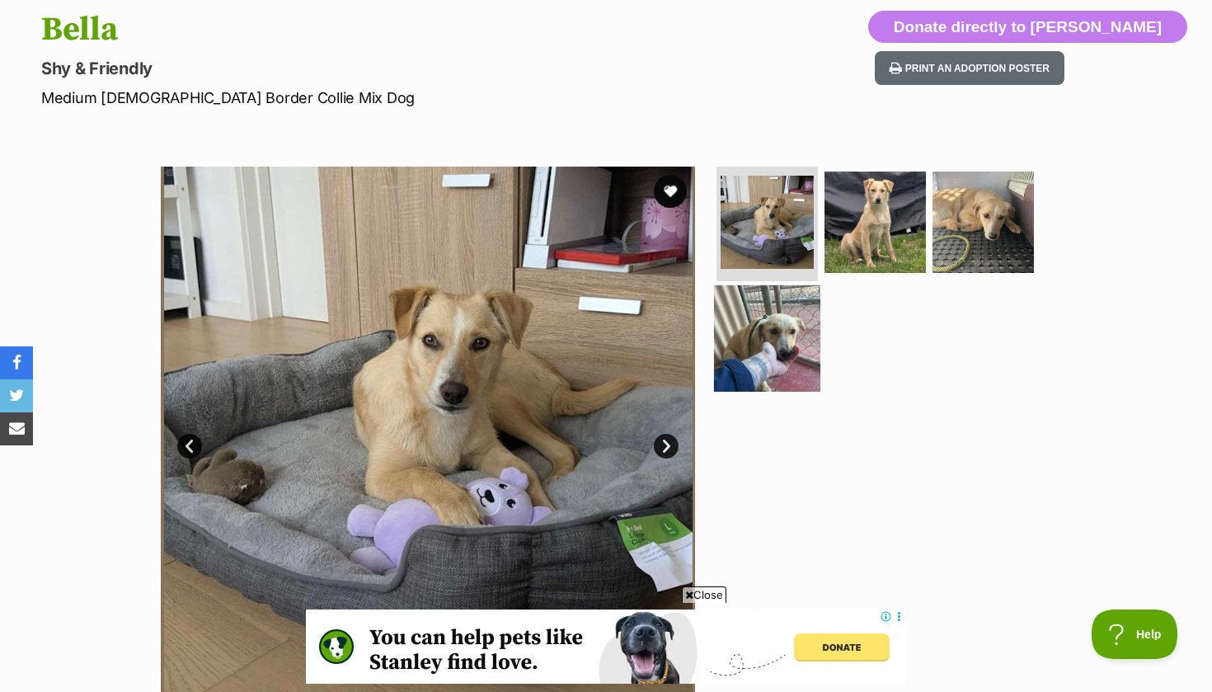
click at [777, 284] on ul at bounding box center [882, 284] width 338 height 234
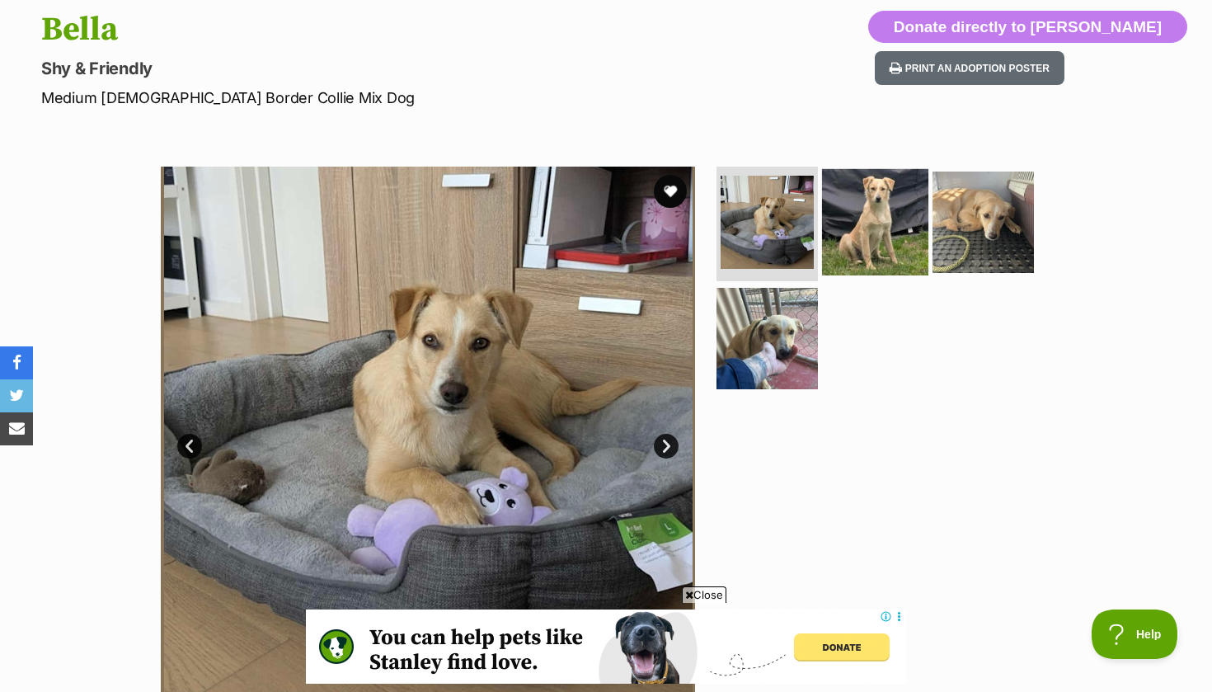
click at [842, 260] on img at bounding box center [875, 221] width 106 height 106
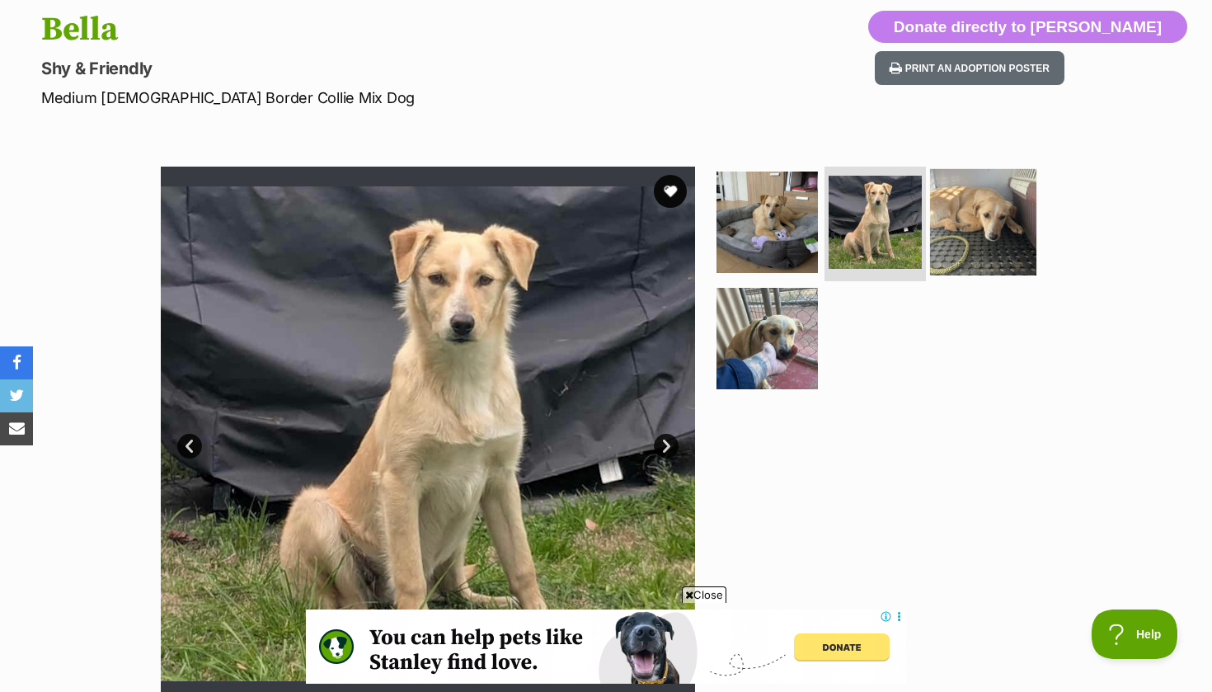
click at [972, 240] on img at bounding box center [983, 221] width 106 height 106
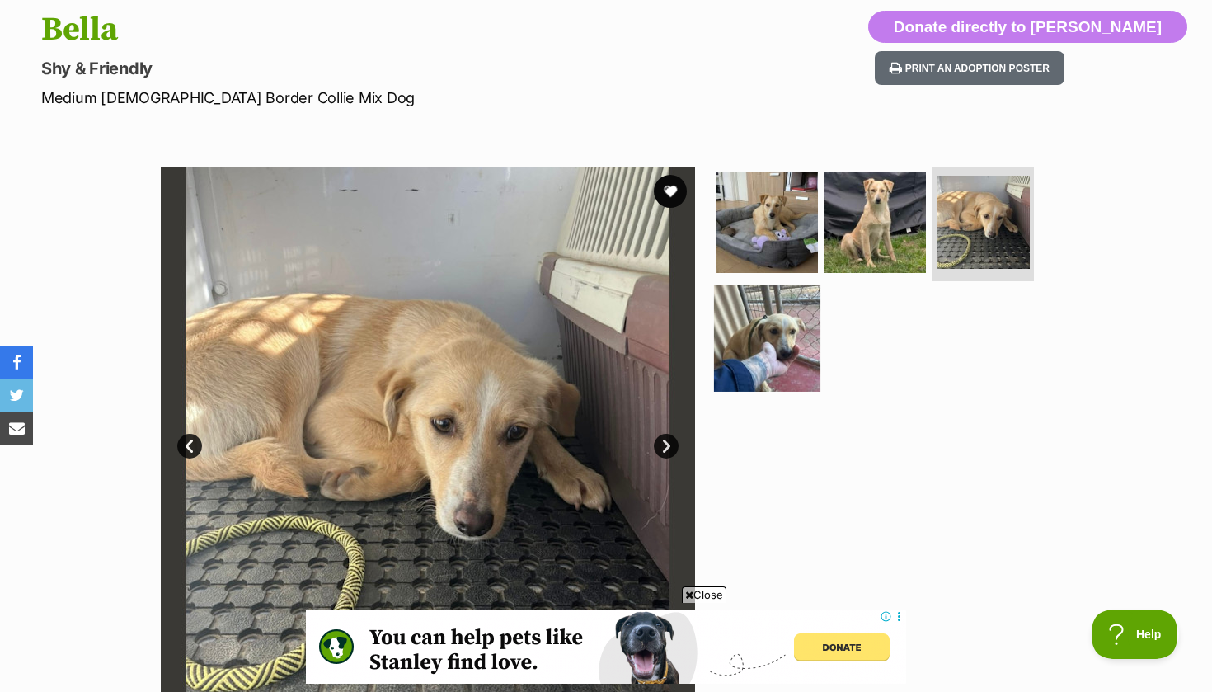
click at [789, 349] on img at bounding box center [767, 338] width 106 height 106
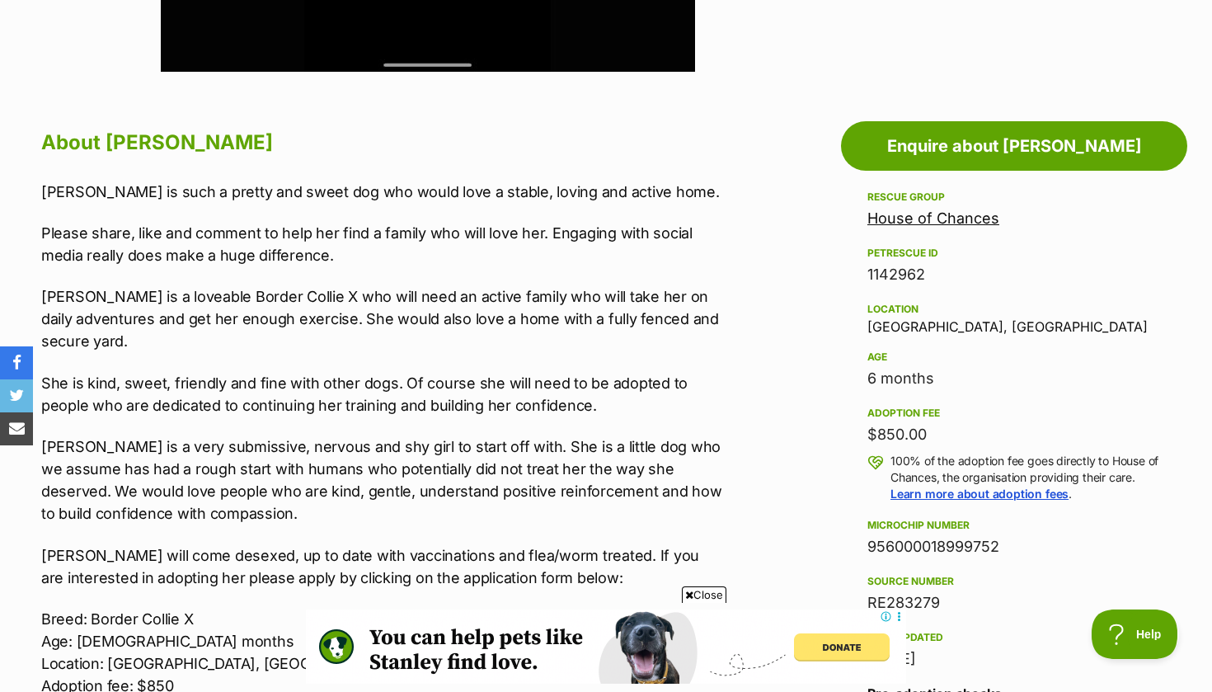
scroll to position [807, 0]
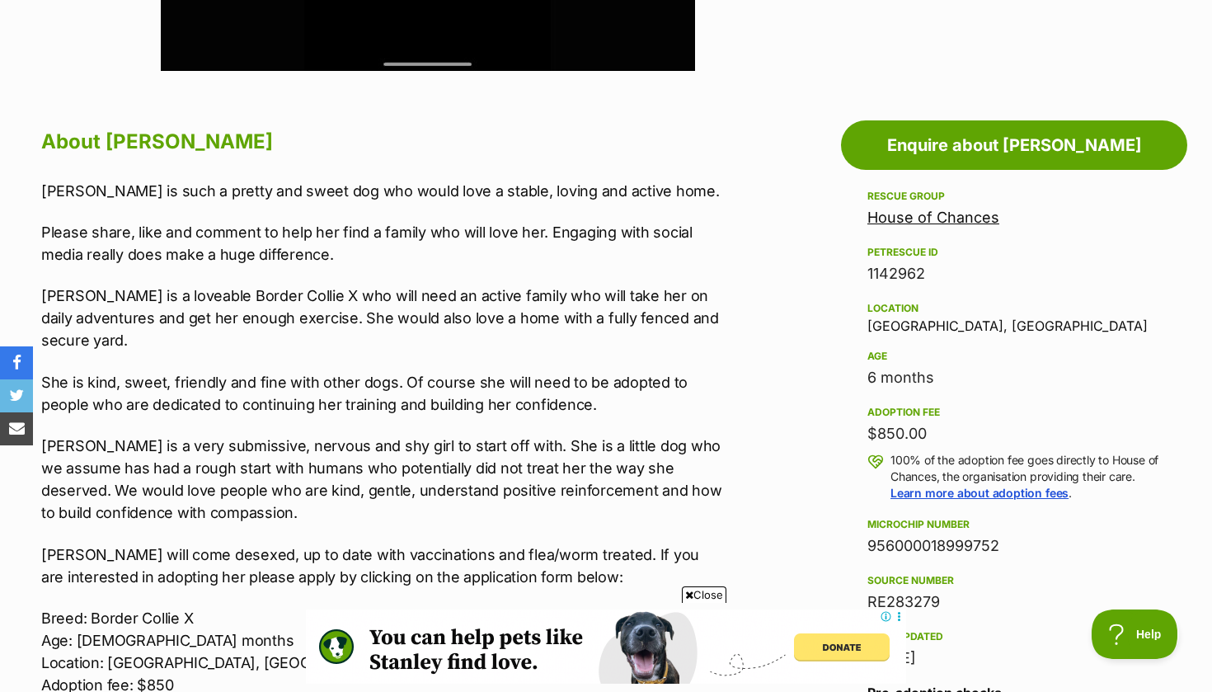
click at [698, 397] on p "She is kind, sweet, friendly and fine with other dogs. Of course she will need …" at bounding box center [381, 393] width 681 height 45
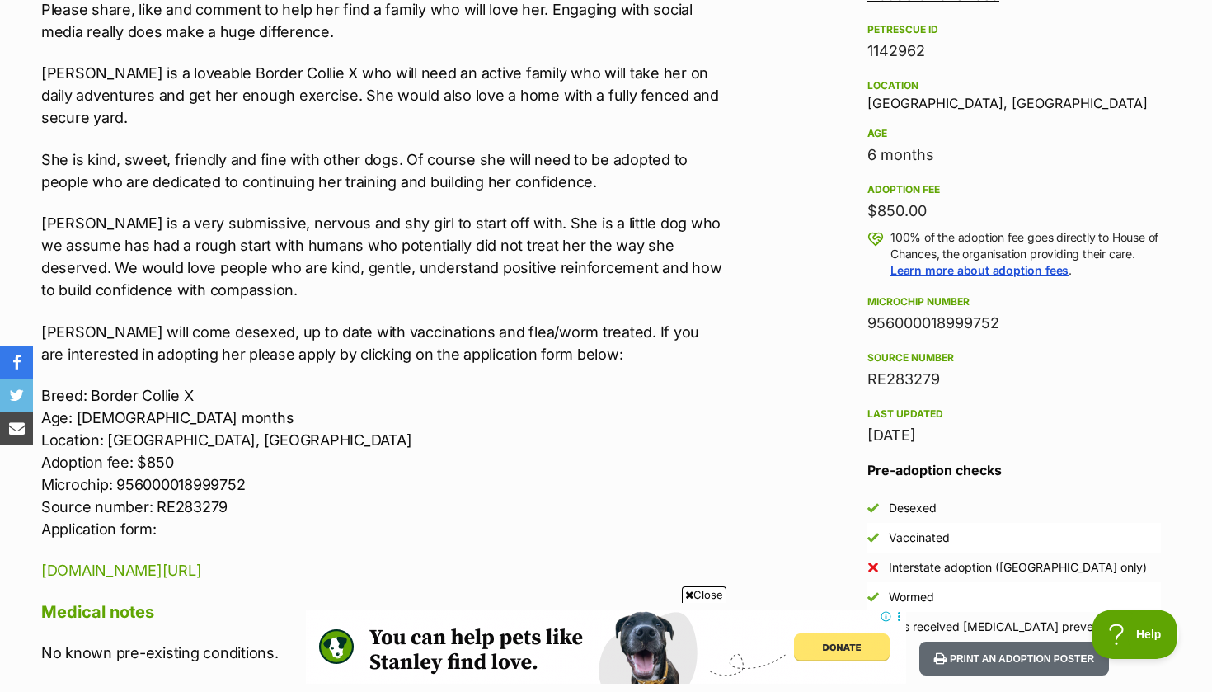
scroll to position [1030, 0]
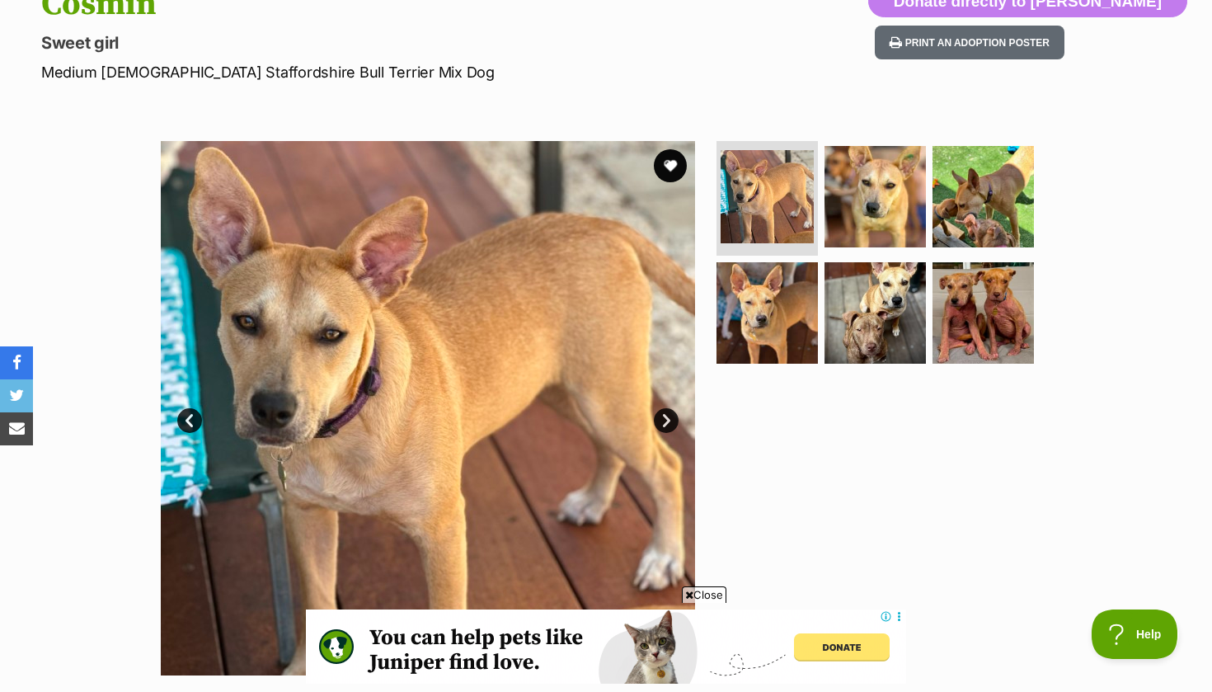
scroll to position [204, 0]
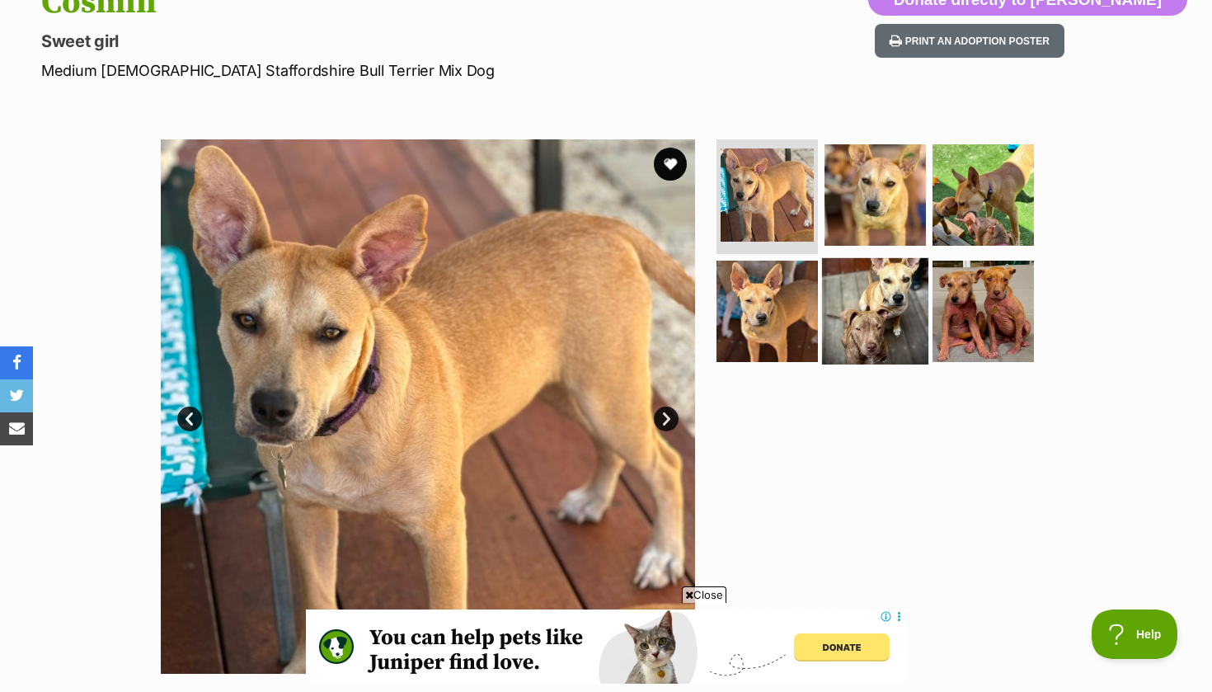
click at [899, 298] on img at bounding box center [875, 311] width 106 height 106
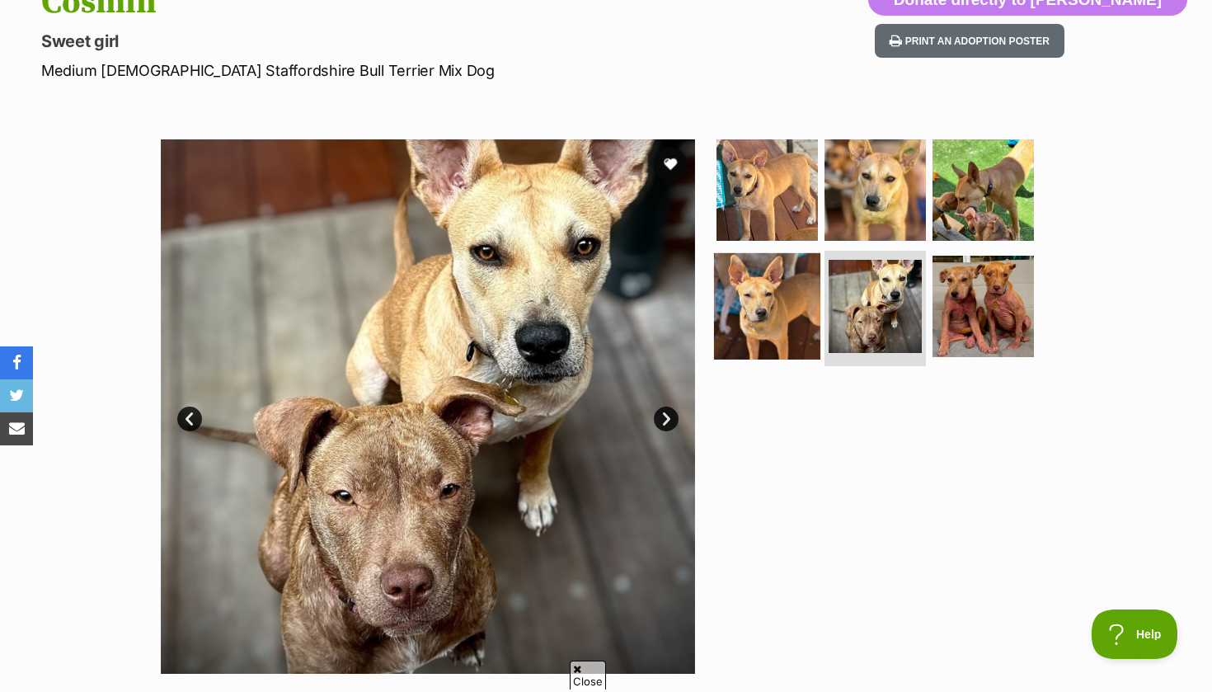
click at [774, 294] on img at bounding box center [767, 306] width 106 height 106
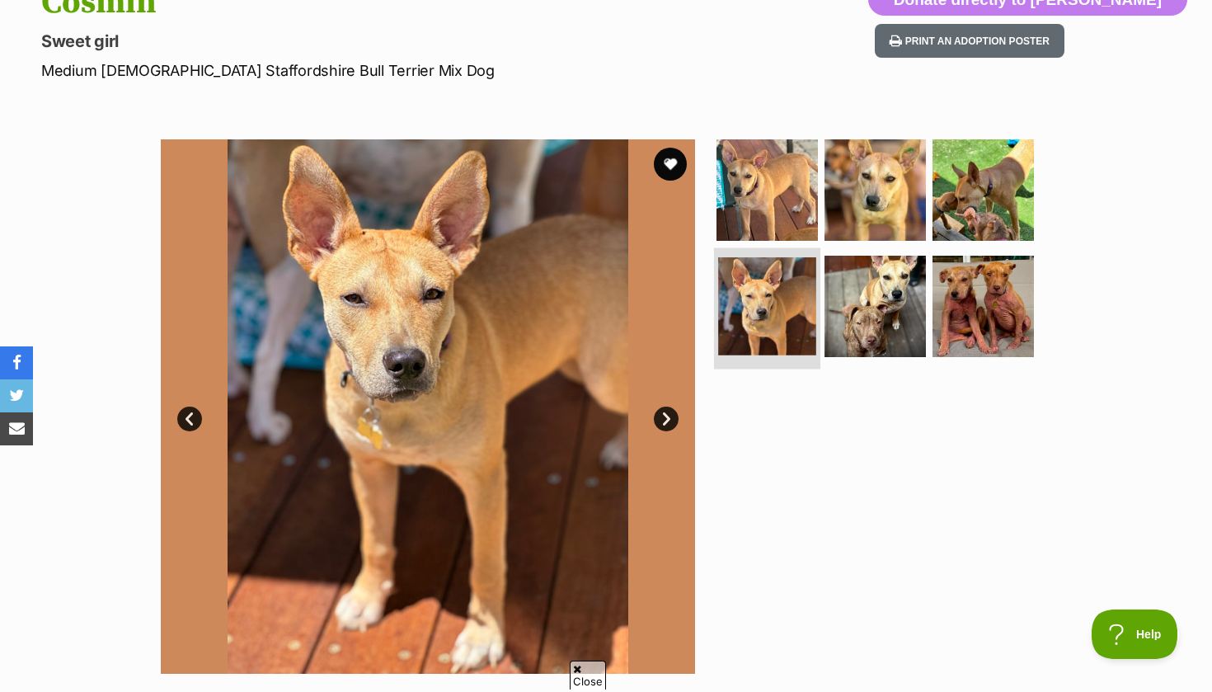
scroll to position [0, 0]
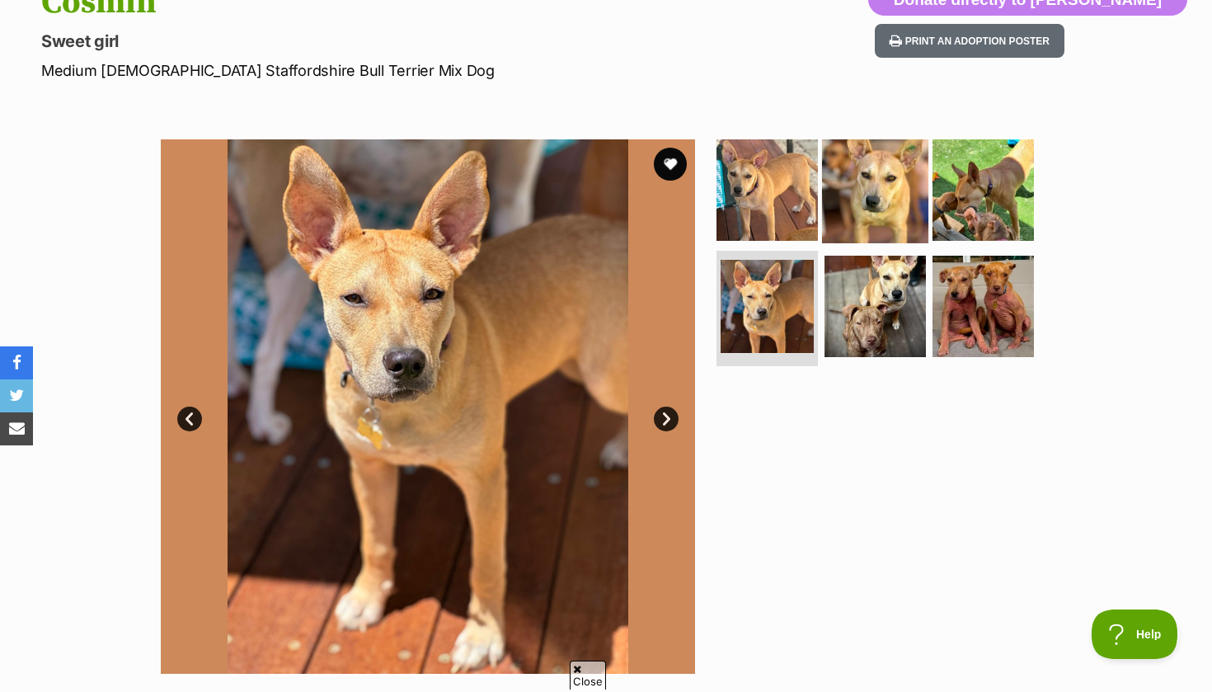
click at [868, 186] on img at bounding box center [875, 189] width 106 height 106
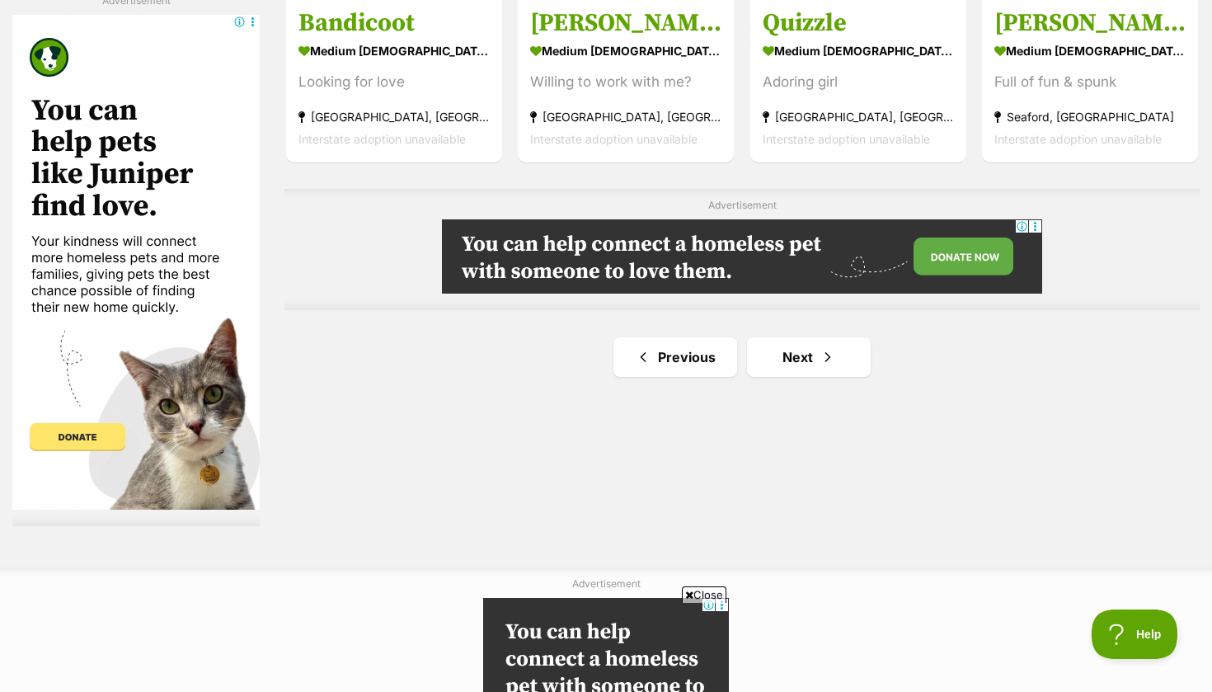
scroll to position [2955, 0]
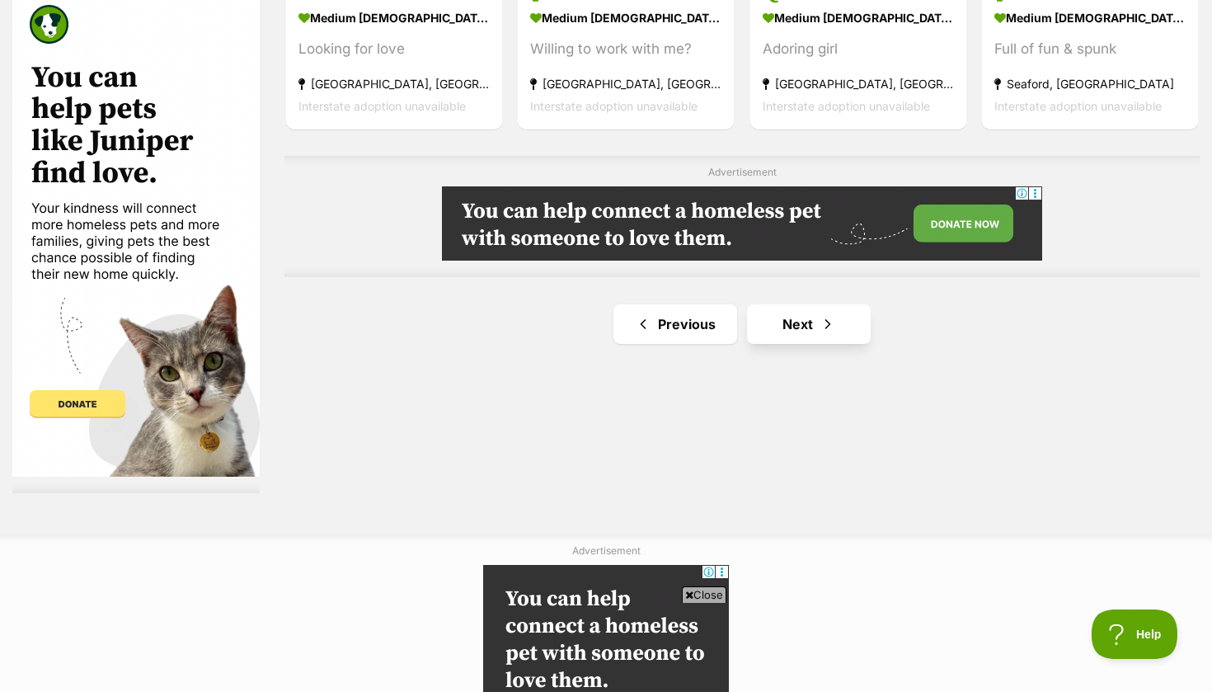
click at [800, 315] on link "Next" at bounding box center [809, 324] width 124 height 40
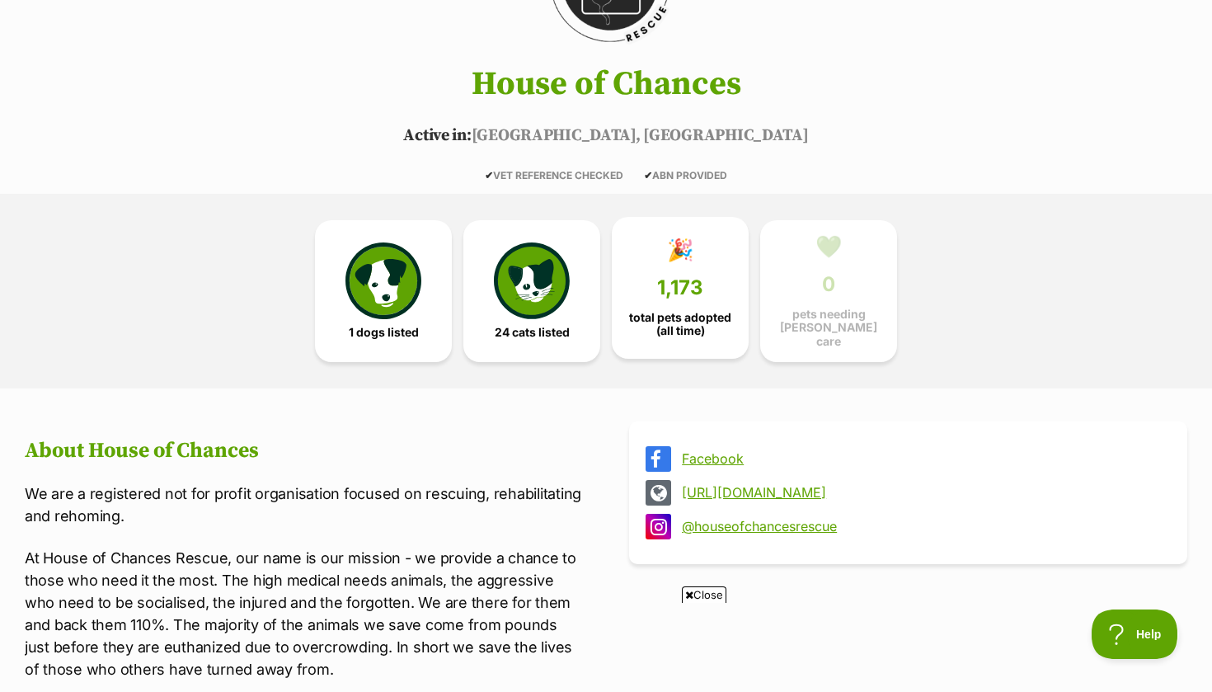
scroll to position [239, 0]
click at [421, 281] on img at bounding box center [384, 277] width 76 height 76
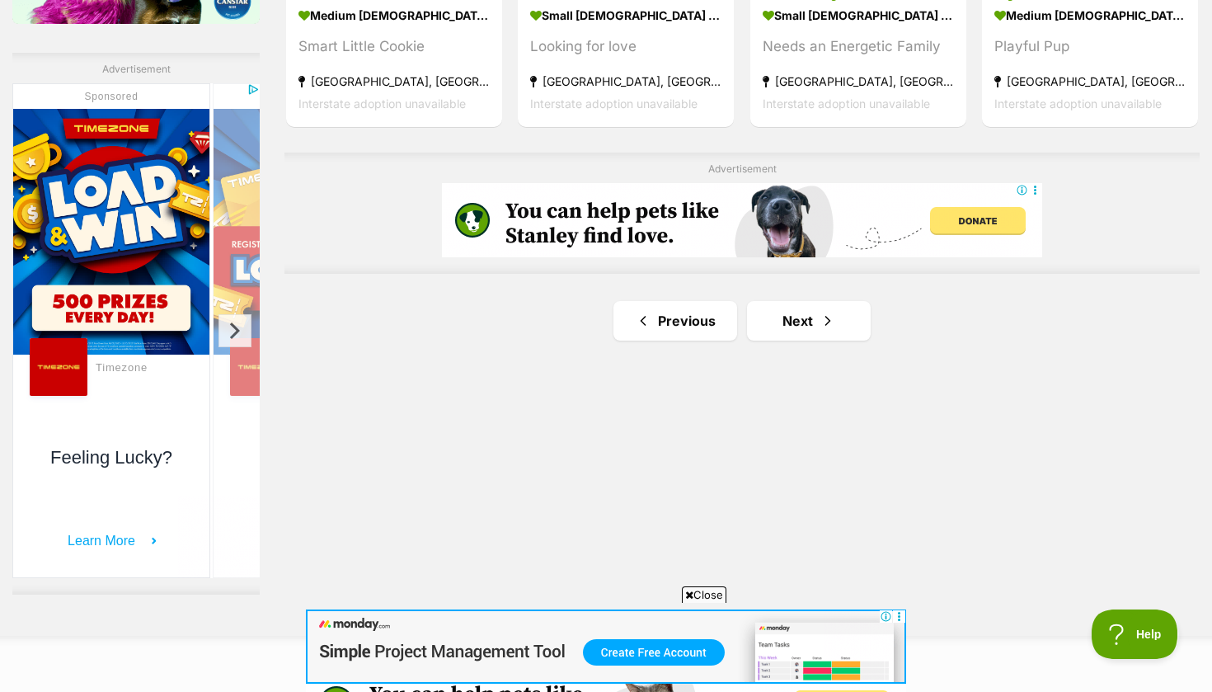
scroll to position [2891, 0]
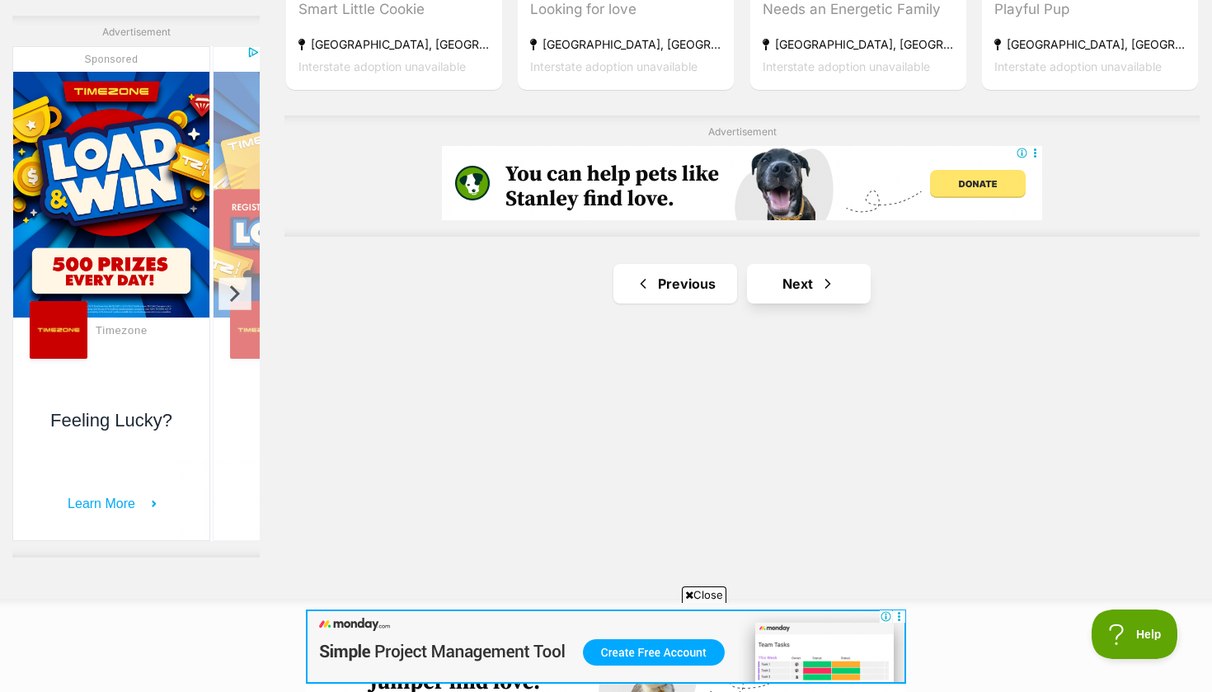
click at [807, 268] on link "Next" at bounding box center [809, 284] width 124 height 40
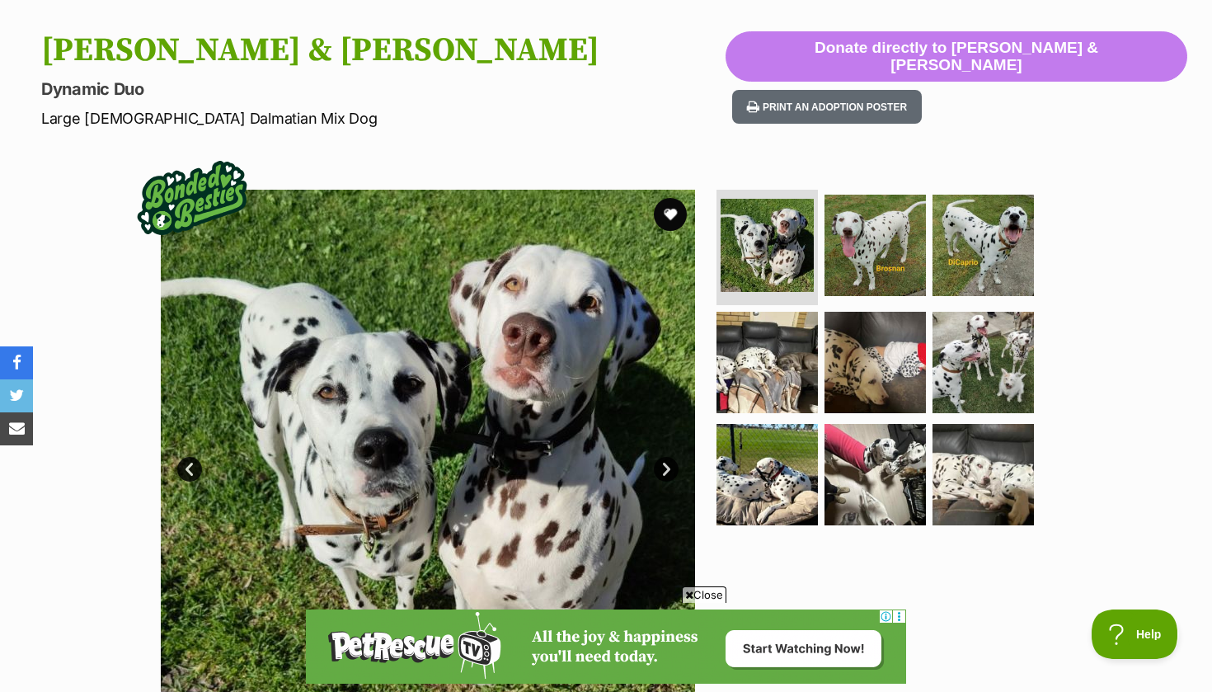
scroll to position [138, 0]
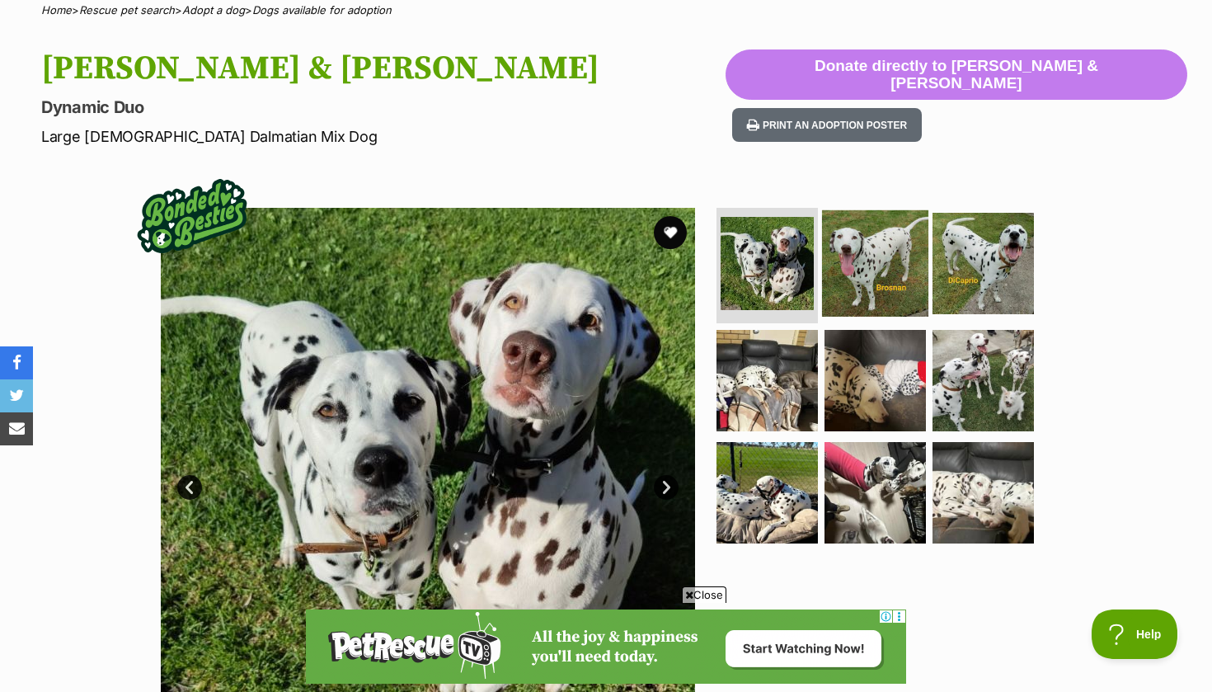
click at [873, 251] on img at bounding box center [875, 263] width 106 height 106
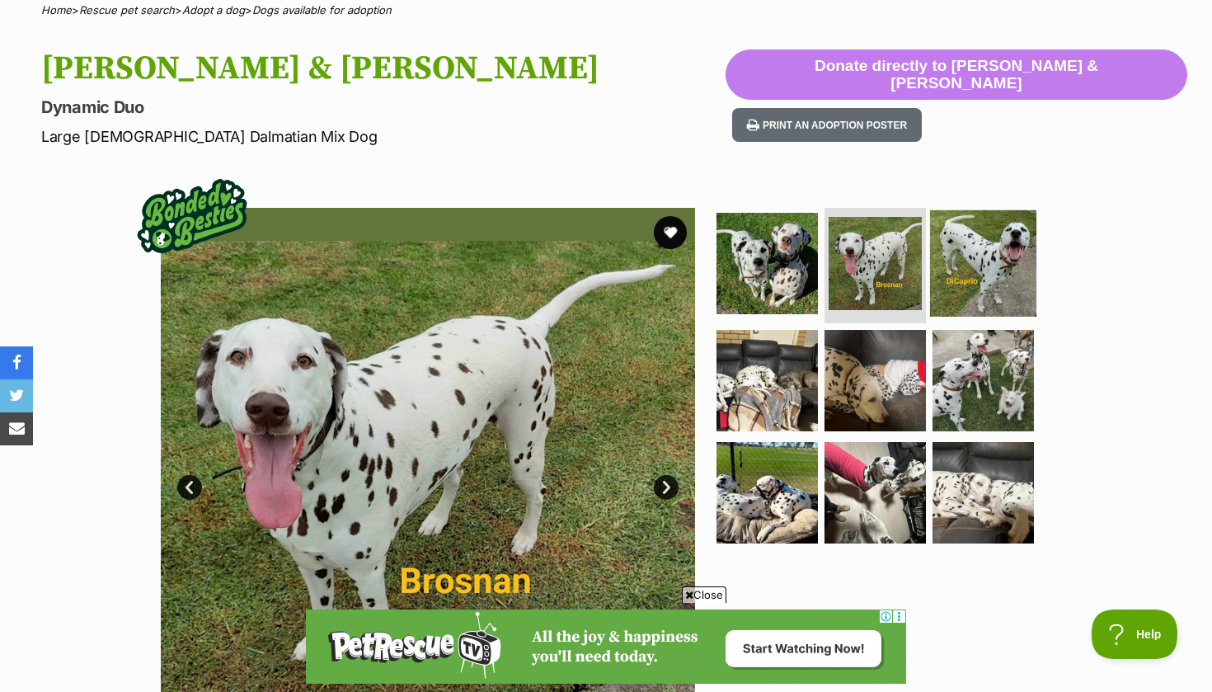
click at [971, 256] on img at bounding box center [983, 263] width 106 height 106
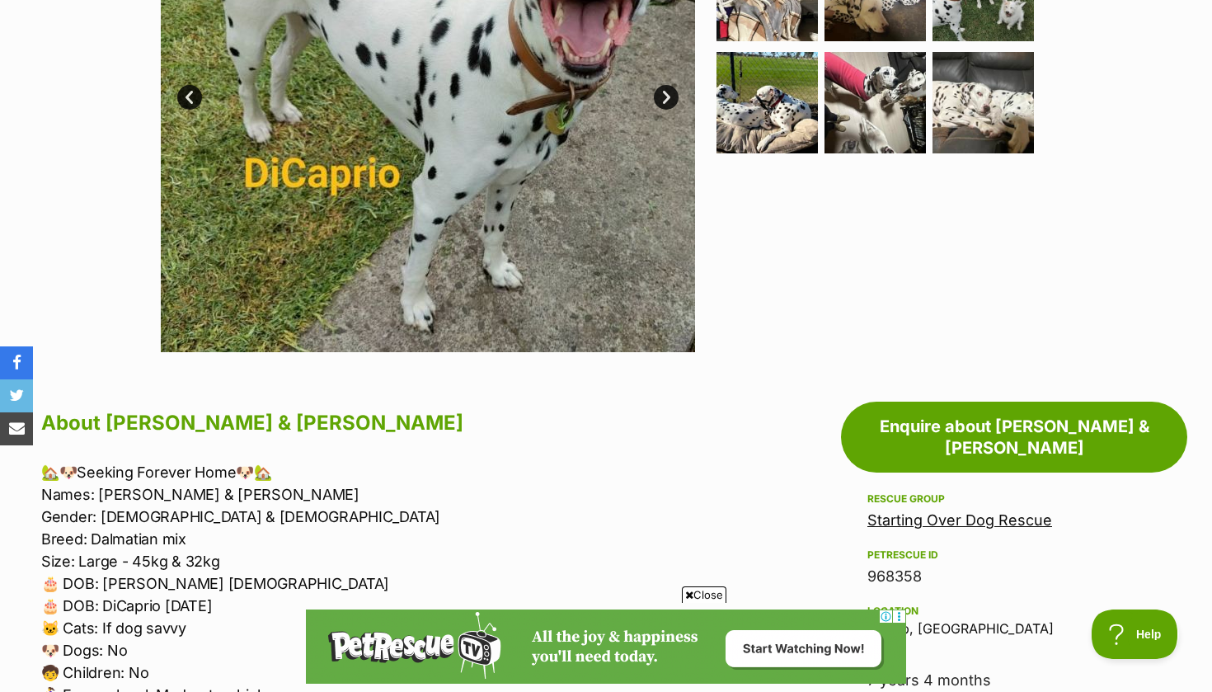
scroll to position [670, 0]
